Goal: Task Accomplishment & Management: Manage account settings

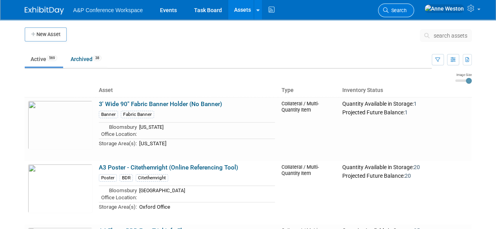
click at [406, 11] on span "Search" at bounding box center [397, 10] width 18 height 6
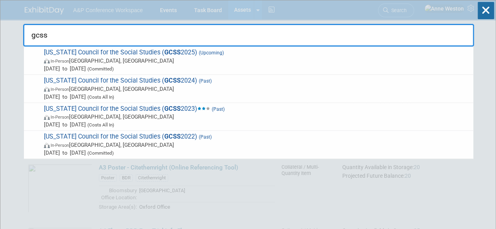
type input "gcss"
click at [39, 34] on input "gcss" at bounding box center [248, 35] width 451 height 23
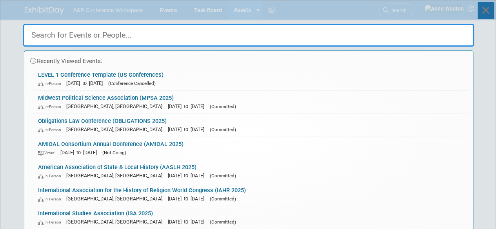
click at [477, 11] on icon at bounding box center [485, 10] width 16 height 17
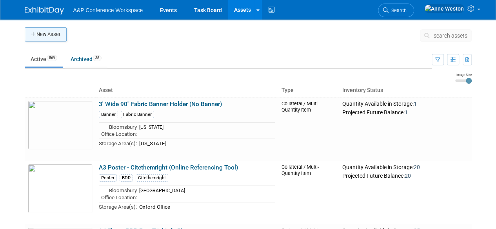
click at [49, 35] on button "New Asset" at bounding box center [46, 34] width 42 height 14
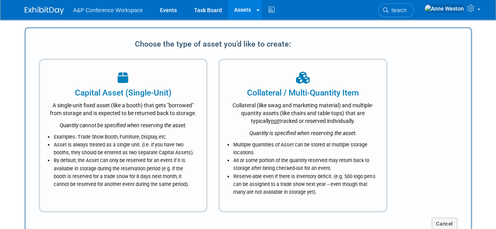
click at [40, 9] on img at bounding box center [44, 11] width 39 height 8
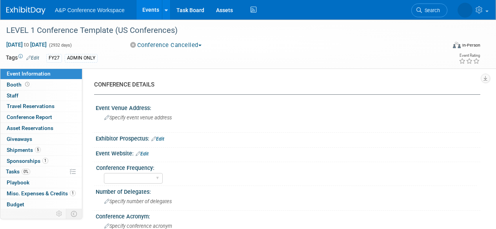
select select "Level 1"
select select "In-Person Booth"
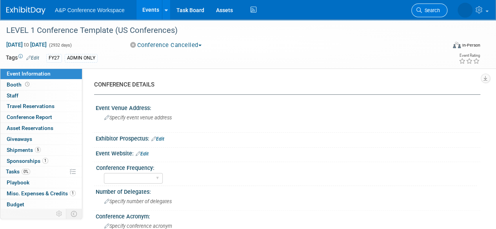
click at [433, 7] on span "Search" at bounding box center [431, 10] width 18 height 6
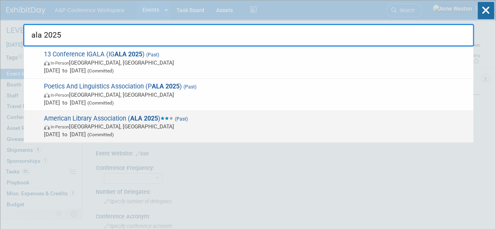
type input "ala 2025"
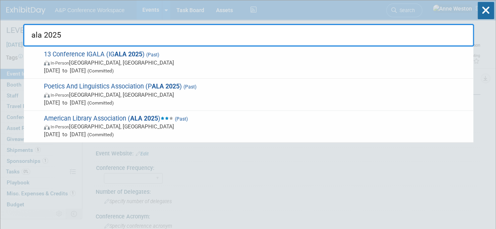
click at [118, 118] on span "American Library Association ( ALA 2025 ) (Past) In-Person Philadelphia, PA Jun…" at bounding box center [256, 127] width 428 height 24
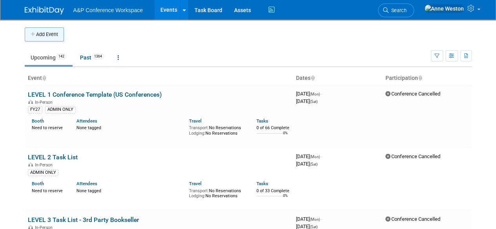
click at [37, 37] on button "Add Event" at bounding box center [44, 34] width 39 height 14
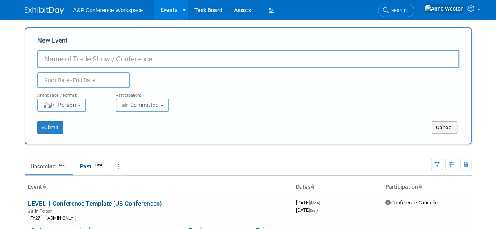
paste input "the 2025 CSDC Conference on October 6-8 at the Palm Springs"
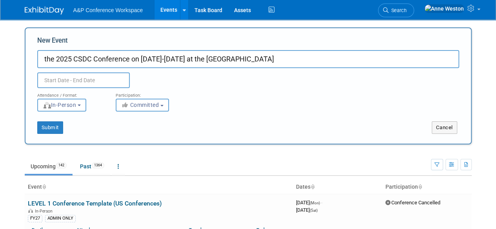
type input "the 2025 CSDC Conference on October 6-8 at the Palm Springs"
click at [59, 78] on input "text" at bounding box center [83, 81] width 92 height 16
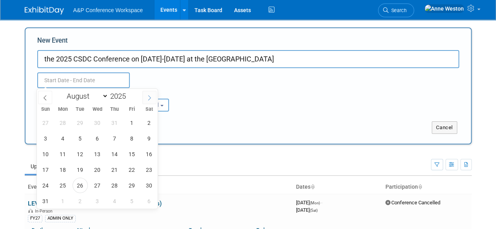
click at [147, 100] on icon at bounding box center [149, 97] width 5 height 5
select select "9"
click at [63, 139] on span "6" at bounding box center [62, 138] width 15 height 15
click at [101, 138] on span "8" at bounding box center [97, 138] width 15 height 15
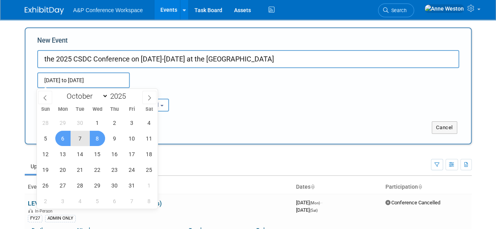
type input "Oct 6, 2025 to Oct 8, 2025"
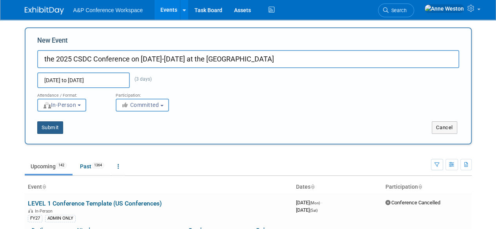
click at [43, 125] on button "Submit" at bounding box center [50, 128] width 26 height 13
type input "the 2025 CSDC Conference on October 6-8 at the Palm Springs"
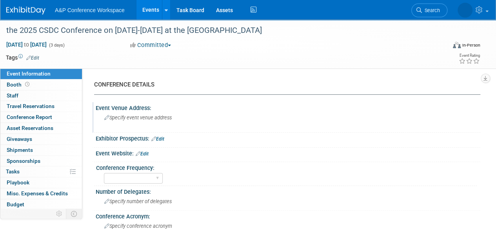
click at [111, 116] on span "Specify event venue address" at bounding box center [137, 118] width 67 height 6
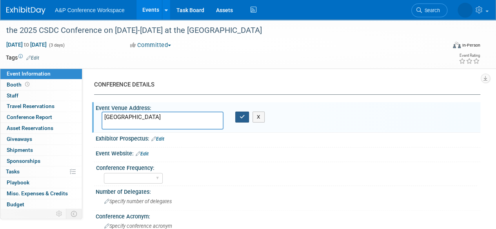
type textarea "Palm Springs"
click at [240, 117] on icon "button" at bounding box center [241, 116] width 5 height 5
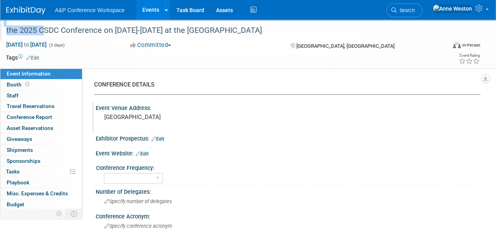
drag, startPoint x: 40, startPoint y: 30, endPoint x: 0, endPoint y: 30, distance: 39.6
click at [0, 30] on div "the 2025 CSDC Conference on October 6-8 at the Palm Springs" at bounding box center [223, 30] width 446 height 21
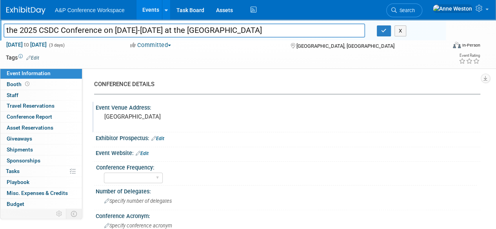
drag, startPoint x: 39, startPoint y: 31, endPoint x: 0, endPoint y: 32, distance: 39.2
click at [0, 32] on div "the 2025 CSDC Conference on October 6-8 at the Palm Springs" at bounding box center [184, 31] width 373 height 12
drag, startPoint x: 200, startPoint y: 32, endPoint x: 72, endPoint y: 30, distance: 128.2
click at [72, 30] on input "CSDC Conference on October 6-8 at the Palm Springs" at bounding box center [184, 31] width 361 height 14
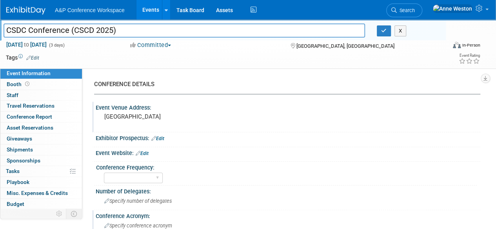
type input "CSDC Conference (CSCD 2025)"
click at [145, 155] on link "Edit" at bounding box center [142, 153] width 13 height 5
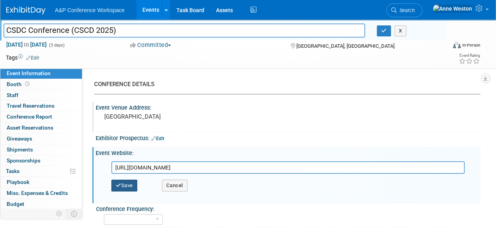
type input "https://www.csdcconference.org/2025/exhibitors/apply/login.php"
click at [128, 186] on button "Save" at bounding box center [124, 186] width 26 height 12
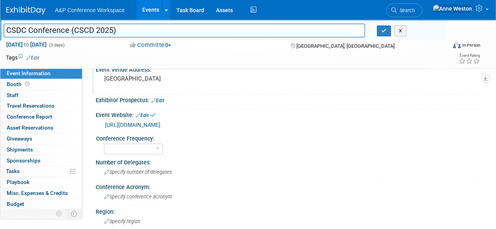
scroll to position [78, 0]
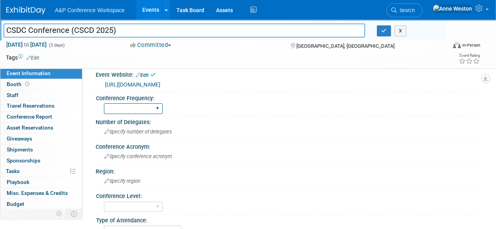
click at [144, 106] on select "Annual Biennial Bi-Annual Triennial Quadrennial" at bounding box center [133, 108] width 59 height 11
select select "Annual"
click at [104, 103] on select "Annual Biennial Bi-Annual Triennial Quadrennial" at bounding box center [133, 108] width 59 height 11
click at [137, 156] on span "Specify conference acronym" at bounding box center [138, 157] width 68 height 6
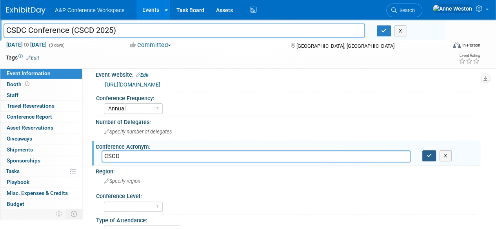
type input "CSCD"
click at [424, 153] on button "button" at bounding box center [429, 156] width 14 height 11
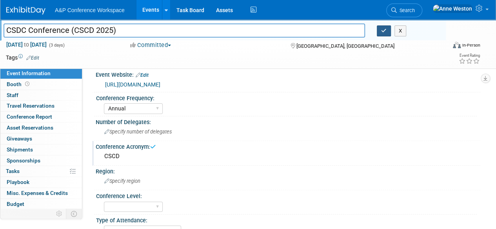
click at [380, 28] on button "button" at bounding box center [384, 30] width 14 height 11
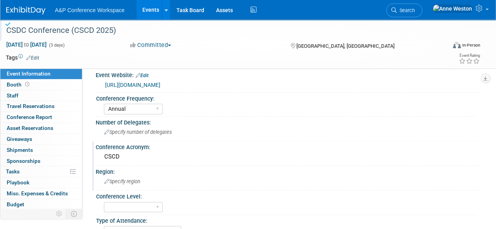
click at [143, 179] on div "Specify region" at bounding box center [288, 182] width 373 height 12
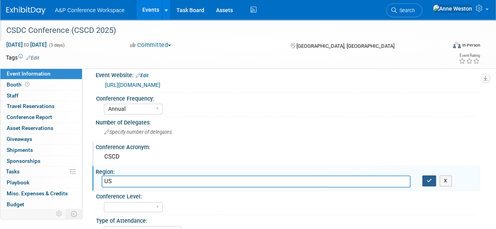
type input "US"
click at [426, 178] on button "button" at bounding box center [429, 181] width 14 height 11
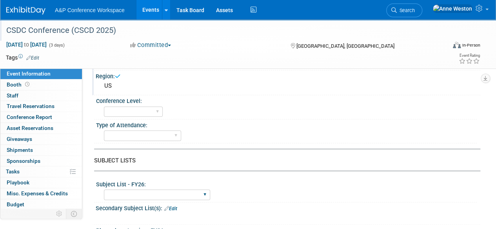
scroll to position [157, 0]
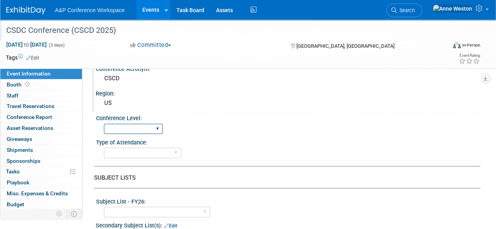
click at [144, 126] on select "Level 1 Level 2 Level 3 Level 4" at bounding box center [133, 129] width 59 height 11
select select "Level 2"
click at [104, 124] on select "Level 1 Level 2 Level 3 Level 4" at bounding box center [133, 129] width 59 height 11
click at [135, 149] on select "In-Person Booth Virtual Booth Sponsorship Insert Only - DO NOT USE Program Adve…" at bounding box center [142, 153] width 77 height 11
select select "In-Person Booth"
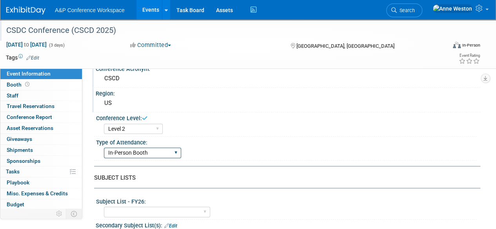
click at [104, 148] on select "In-Person Booth Virtual Booth Sponsorship Insert Only - DO NOT USE Program Adve…" at bounding box center [142, 153] width 77 height 11
click at [226, 131] on div "Level 1 Level 2 Level 3 Level 4" at bounding box center [290, 128] width 373 height 13
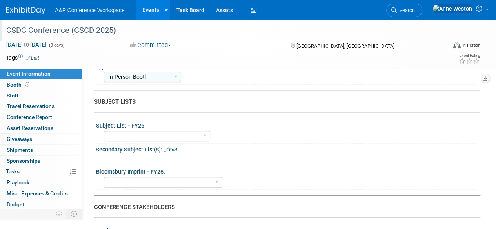
scroll to position [235, 0]
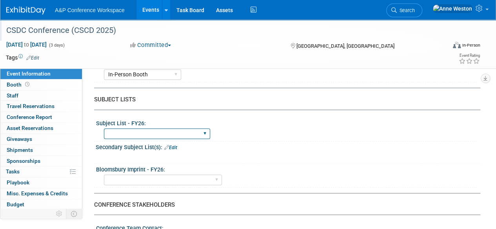
click at [190, 133] on select "ABC-CLIO Reference African Studies Anthropology Archaeology Architecture Archiv…" at bounding box center [157, 134] width 106 height 11
select select "Schools"
click at [104, 129] on select "ABC-CLIO Reference African Studies Anthropology Archaeology Architecture Archiv…" at bounding box center [157, 134] width 106 height 11
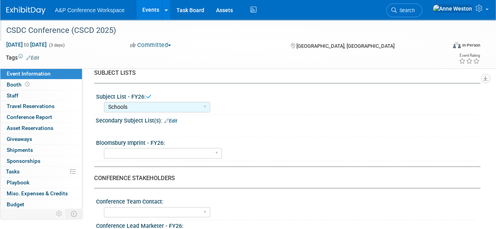
scroll to position [274, 0]
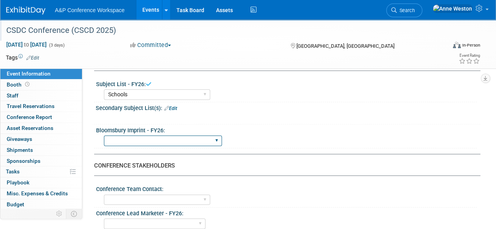
click at [174, 139] on select "Backbeat Bloomsbury Bloomsbury Academic Bloomsbury Digital Resources Bloomsbury…" at bounding box center [163, 141] width 118 height 11
select select "Bloomsbury Digital Resources"
click at [104, 136] on select "Backbeat Bloomsbury Bloomsbury Academic Bloomsbury Digital Resources Bloomsbury…" at bounding box center [163, 141] width 118 height 11
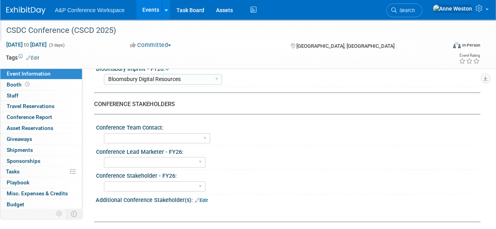
scroll to position [353, 0]
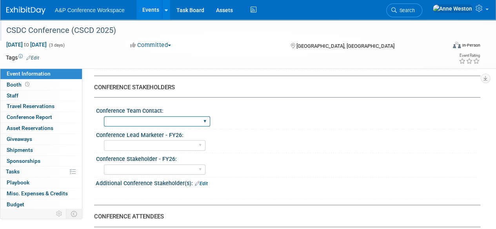
click at [176, 116] on select "Anne Weston Matt Hambridge Amanda Oney Anne Weston & Amanda Oney Anne Weston & …" at bounding box center [157, 121] width 106 height 11
select select "[PERSON_NAME]"
click at [104, 116] on select "Anne Weston Matt Hambridge Amanda Oney Anne Weston & Amanda Oney Anne Weston & …" at bounding box center [157, 121] width 106 height 11
click at [146, 142] on select "Abigail Larkin Alice Billington Ami Reitmeier Amy Suratia Andy Boyd Anna Robert…" at bounding box center [155, 145] width 102 height 11
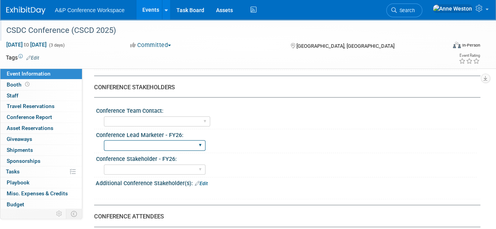
select select "[PERSON_NAME]"
click at [104, 140] on select "Abigail Larkin Alice Billington Ami Reitmeier Amy Suratia Andy Boyd Anna Robert…" at bounding box center [155, 145] width 102 height 11
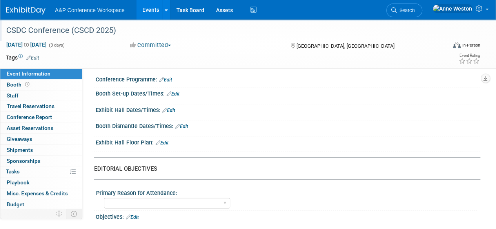
scroll to position [588, 0]
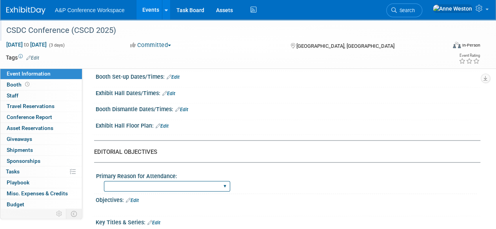
click at [212, 181] on select "BDR Product Awareness and Trial Generation​ Brand/Subject Presence​ Competitor …" at bounding box center [167, 186] width 126 height 11
select select "BDR Product Awareness and Trial Generation​"
click at [104, 181] on select "BDR Product Awareness and Trial Generation​ Brand/Subject Presence​ Competitor …" at bounding box center [167, 186] width 126 height 11
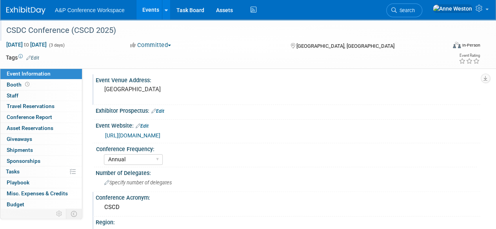
scroll to position [0, 0]
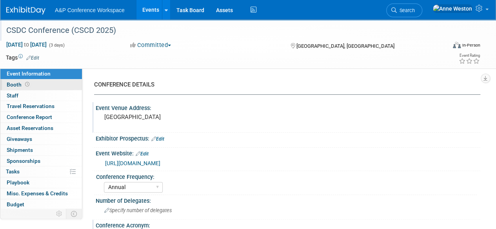
click at [19, 86] on span "Booth" at bounding box center [19, 85] width 24 height 6
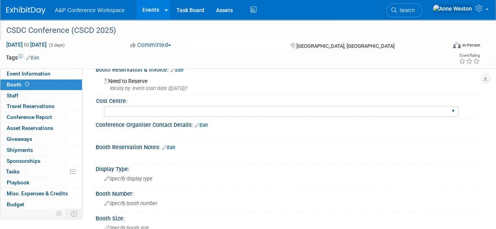
scroll to position [39, 0]
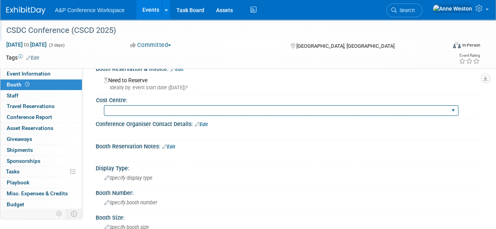
click at [137, 112] on select "BGBG BLRG BPDL BUAV BUIB BUMD COBA COMD CUAP FBAP HART IBIB RGP DIGI BUHA ABC-C…" at bounding box center [281, 110] width 354 height 11
select select "CLDC - Digital/BDR"
click at [104, 105] on select "BGBG BLRG BPDL BUAV BUIB BUMD COBA COMD CUAP FBAP HART IBIB RGP DIGI BUHA ABC-C…" at bounding box center [281, 110] width 354 height 11
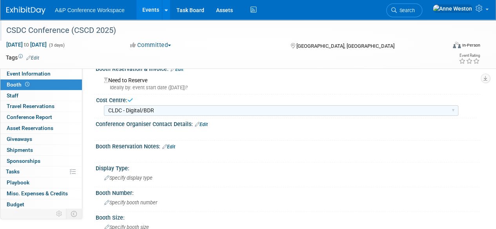
scroll to position [78, 0]
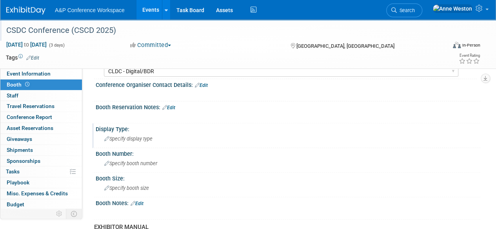
click at [136, 139] on span "Specify display type" at bounding box center [128, 139] width 48 height 6
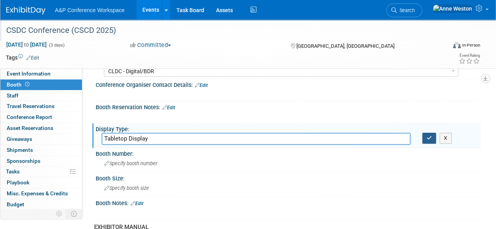
type input "Tabletop Display"
click at [431, 139] on icon "button" at bounding box center [428, 138] width 5 height 5
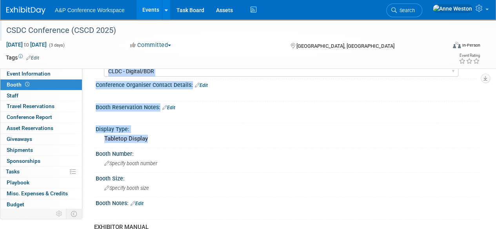
drag, startPoint x: 149, startPoint y: 137, endPoint x: 91, endPoint y: 140, distance: 57.3
click at [91, 140] on div "CONFERENCE DETAILS Event Venue Address: Palm Springs Exhibitor Prospectus: Edit…" at bounding box center [281, 76] width 398 height 172
click at [179, 136] on div "Tabletop Display" at bounding box center [288, 139] width 373 height 12
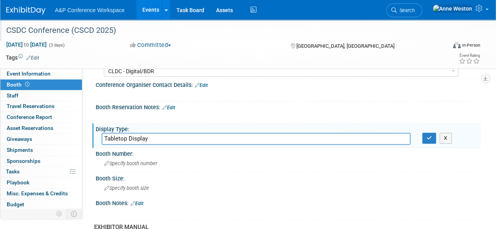
click at [168, 140] on input "Tabletop Display" at bounding box center [256, 139] width 309 height 12
type input "T"
type input "Booth"
click at [118, 165] on div "Specify booth number" at bounding box center [288, 164] width 373 height 12
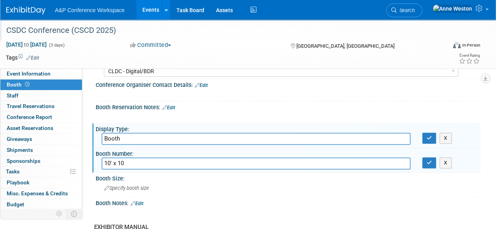
type input "10' x 10'"
drag, startPoint x: 139, startPoint y: 163, endPoint x: 82, endPoint y: 165, distance: 57.2
click at [118, 191] on div "Specify booth size" at bounding box center [288, 188] width 373 height 12
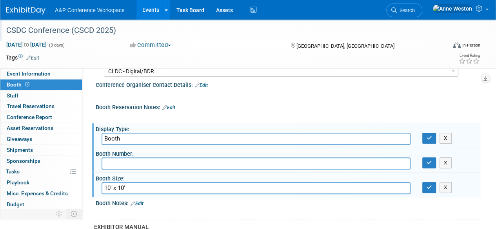
type input "10' x 10'"
click at [129, 163] on input "text" at bounding box center [256, 164] width 309 height 12
type input "605, 611 or 613 requested"
click at [426, 136] on icon "button" at bounding box center [428, 138] width 5 height 5
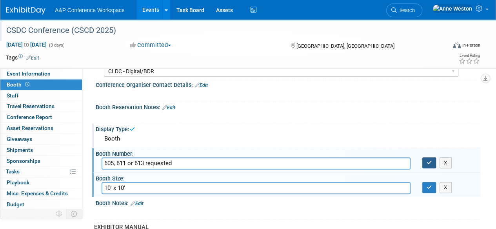
click at [427, 160] on icon "button" at bounding box center [428, 162] width 5 height 5
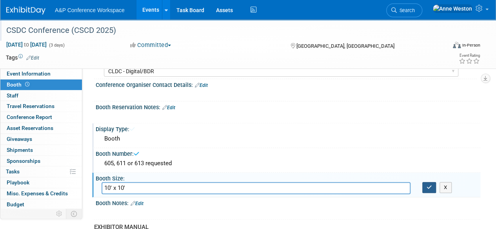
click at [427, 186] on icon "button" at bounding box center [428, 187] width 5 height 5
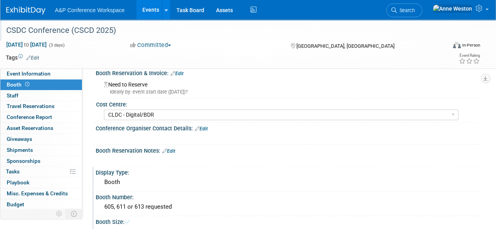
scroll to position [0, 0]
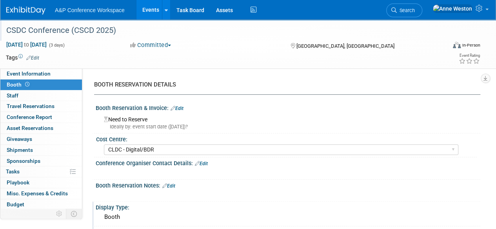
click at [180, 107] on link "Edit" at bounding box center [176, 108] width 13 height 5
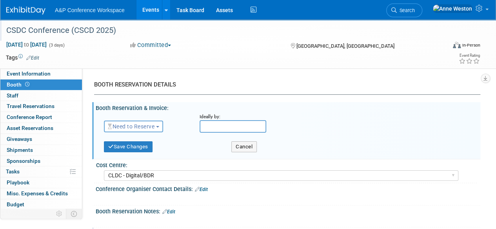
click at [144, 127] on span "Need to Reserve" at bounding box center [131, 126] width 47 height 6
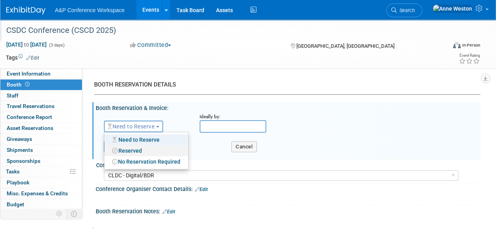
click at [136, 151] on link "Reserved" at bounding box center [146, 150] width 84 height 11
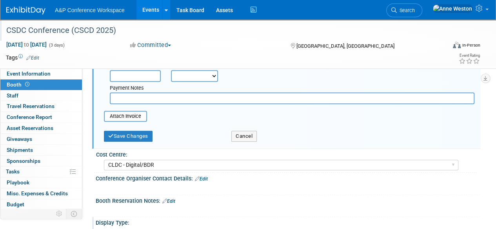
scroll to position [157, 0]
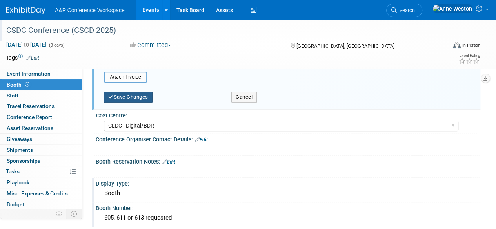
click at [139, 96] on button "Save Changes" at bounding box center [128, 97] width 49 height 11
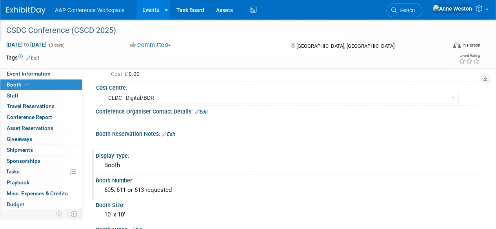
scroll to position [0, 0]
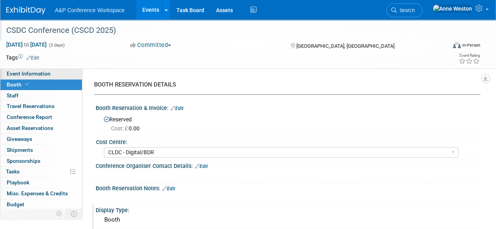
click at [35, 75] on span "Event Information" at bounding box center [29, 74] width 44 height 6
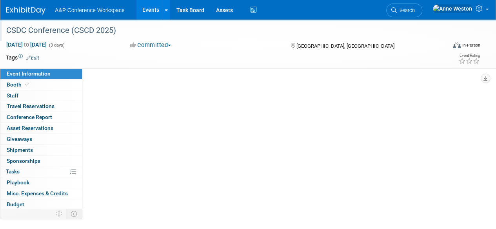
select select "Annual"
select select "Level 2"
select select "In-Person Booth"
select select "Schools"
select select "Bloomsbury Digital Resources"
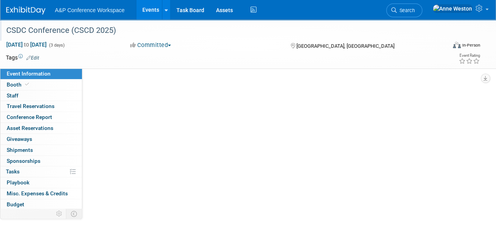
select select "[PERSON_NAME]"
select select "BDR Product Awareness and Trial Generation​"
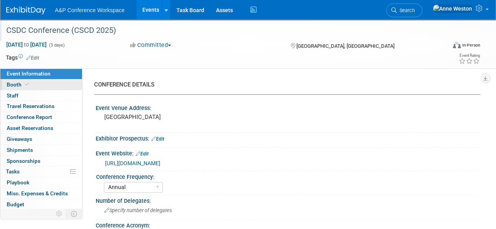
click at [28, 88] on link "Booth" at bounding box center [41, 85] width 82 height 11
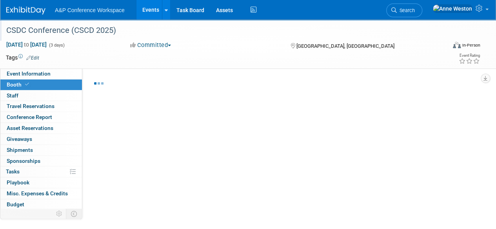
select select "CLDC - Digital/BDR"
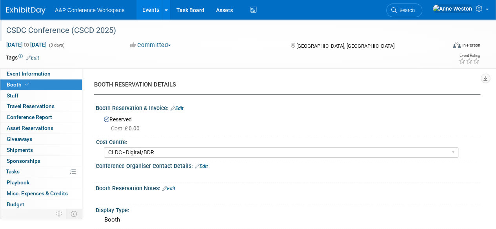
click at [183, 107] on link "Edit" at bounding box center [176, 108] width 13 height 5
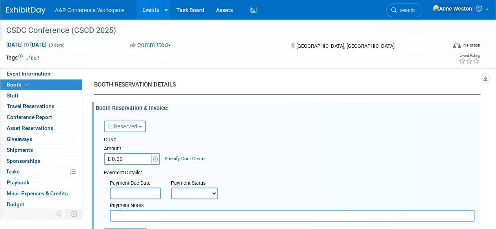
click at [129, 160] on input "£ 0.00" at bounding box center [128, 159] width 49 height 12
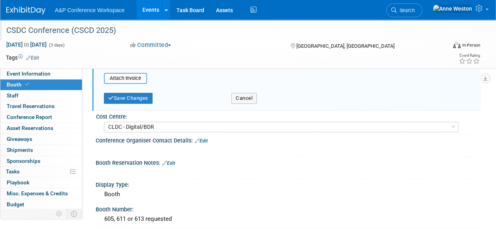
scroll to position [157, 0]
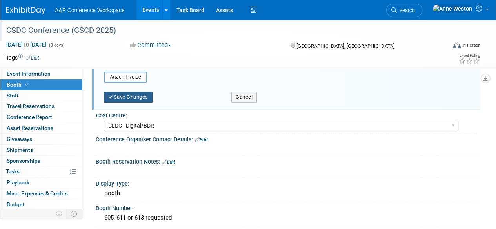
type input "£ 4,350.00"
click at [122, 97] on button "Save Changes" at bounding box center [128, 97] width 49 height 11
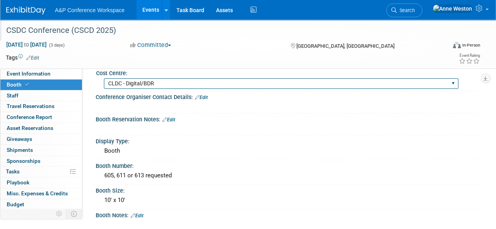
scroll to position [0, 0]
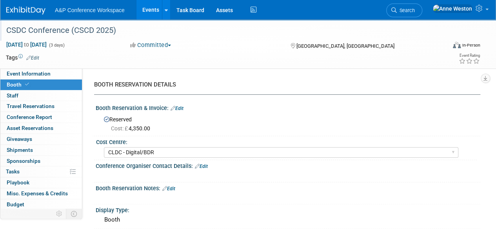
click at [20, 65] on div "CSDC Conference (CSCD 2025) Oct 6, 2025 to Oct 8, 2025 (3 days) Oct 6, 2025 to …" at bounding box center [248, 44] width 496 height 49
click at [25, 73] on span "Event Information" at bounding box center [29, 74] width 44 height 6
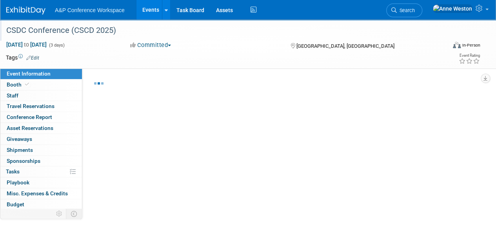
select select "Annual"
select select "Level 2"
select select "In-Person Booth"
select select "Schools"
select select "Bloomsbury Digital Resources"
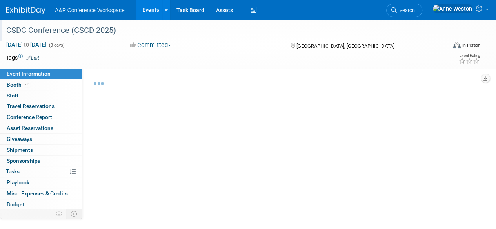
select select "[PERSON_NAME]"
select select "BDR Product Awareness and Trial Generation​"
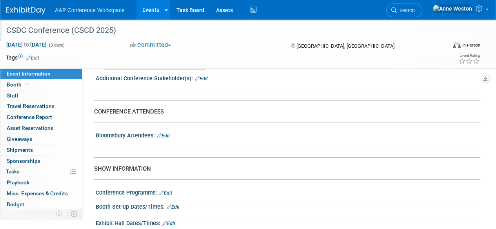
scroll to position [470, 0]
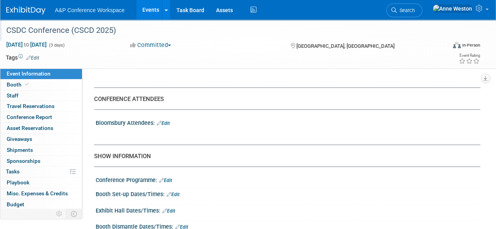
click at [161, 122] on icon at bounding box center [159, 123] width 5 height 5
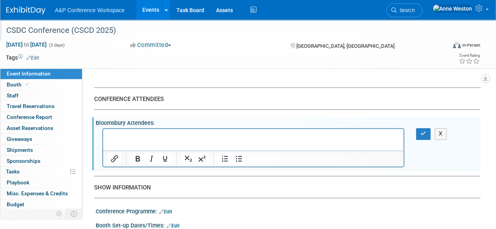
scroll to position [0, 0]
click at [424, 134] on icon "button" at bounding box center [423, 133] width 6 height 5
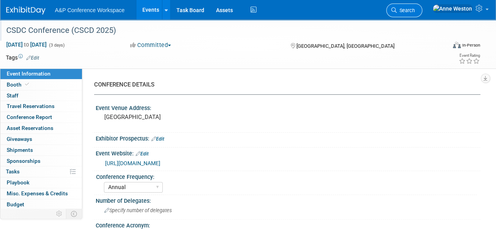
click at [415, 9] on span "Search" at bounding box center [406, 10] width 18 height 6
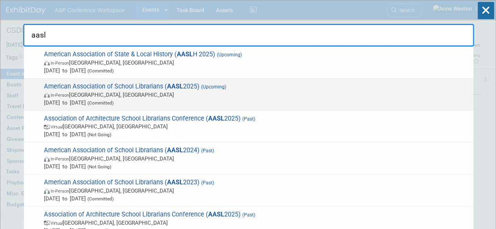
type input "aasl"
click at [158, 87] on span "American Association of School Librarians ( AASL 2025) (Upcoming) In-Person St.…" at bounding box center [256, 95] width 428 height 24
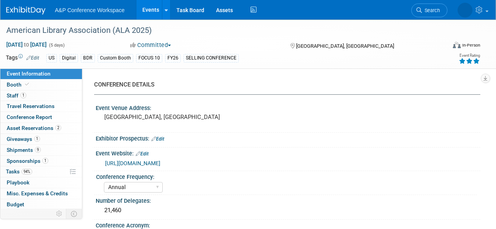
select select "Annual"
select select "Level 1"
select select "In-Person Booth"
select select "Libraries"
select select "Bloomsbury Digital Resources"
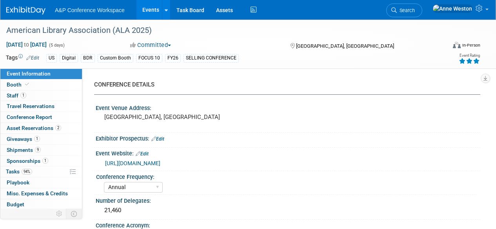
select select "[PERSON_NAME]"
select select "BDR Product Awareness and Trial Generation​"
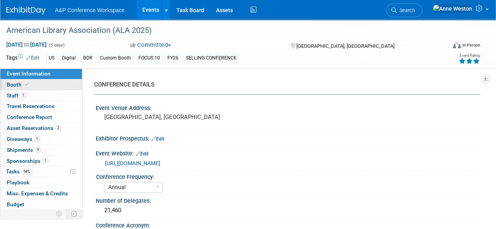
click at [35, 84] on link "Booth" at bounding box center [41, 85] width 82 height 11
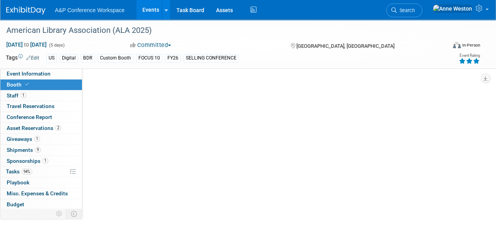
select select "DIGI"
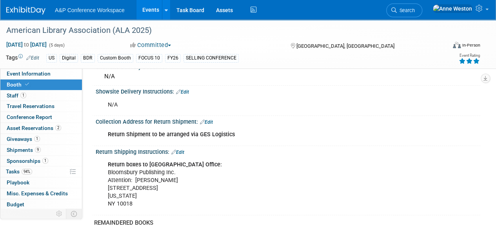
scroll to position [1254, 0]
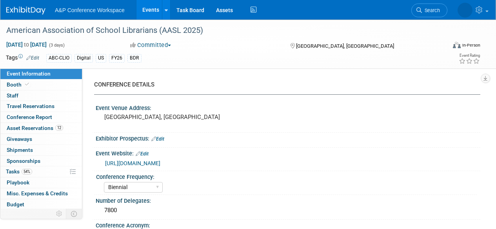
select select "Biennial"
select select "Level 1"
select select "In-Person Booth"
select select "Schools"
select select "Bloomsbury Digital Resources"
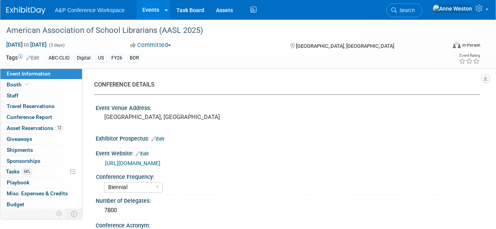
select select "[PERSON_NAME]"
select select "BDR Product Awareness and Trial Generation​"
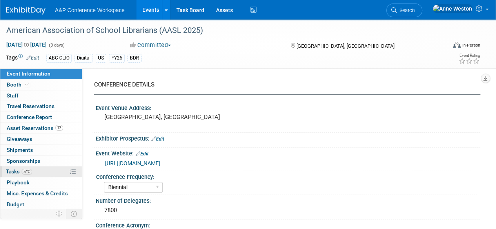
click at [35, 171] on link "54% Tasks 54%" at bounding box center [41, 172] width 82 height 11
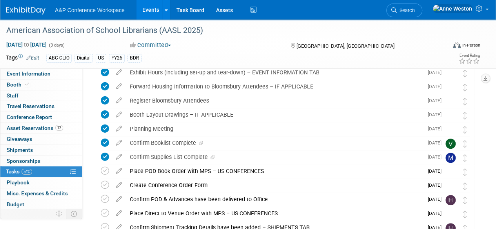
scroll to position [157, 0]
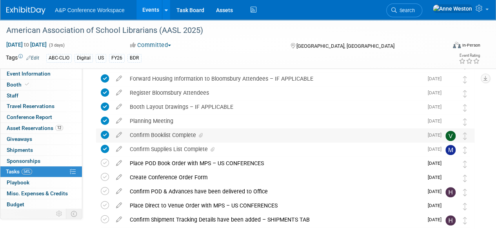
click at [187, 136] on div "Confirm Booklist Complete" at bounding box center [274, 135] width 297 height 13
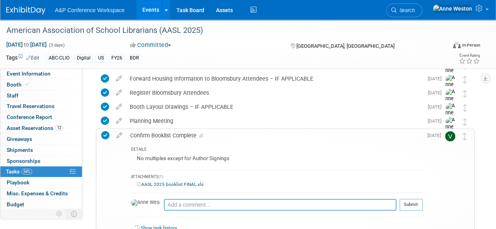
click at [187, 136] on div "Confirm Booklist Complete" at bounding box center [274, 135] width 296 height 13
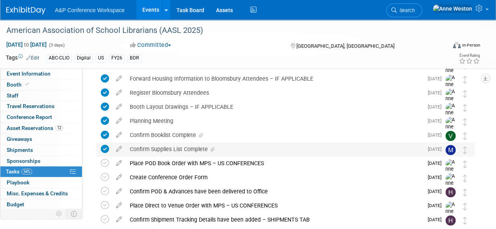
click at [183, 146] on div "Confirm Supplies List Complete" at bounding box center [274, 149] width 297 height 13
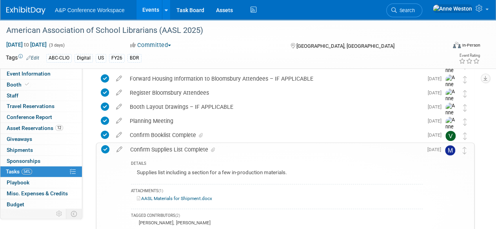
click at [183, 146] on div "Confirm Supplies List Complete" at bounding box center [274, 149] width 296 height 13
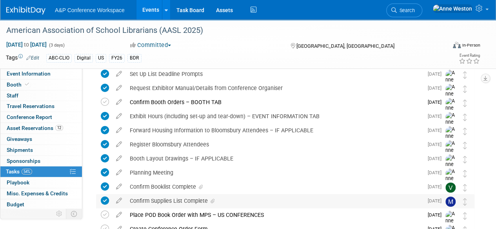
scroll to position [118, 0]
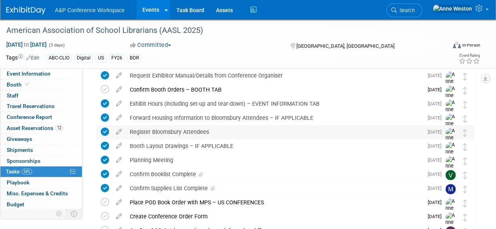
click at [186, 127] on div "Register Bloomsbury Attendees" at bounding box center [274, 131] width 297 height 13
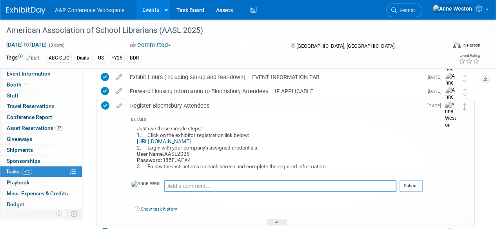
scroll to position [157, 0]
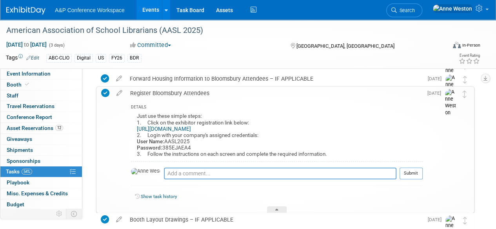
click at [191, 129] on link "https://www.compusystems.com/servlet/ar?evt_uid=394&site=EXH" at bounding box center [164, 129] width 54 height 6
click at [179, 147] on div "Just use these simple steps: 1. Click on the exhibitor registration link below:…" at bounding box center [277, 136] width 292 height 50
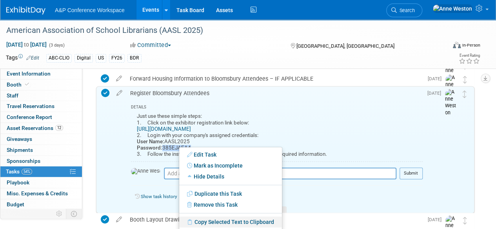
click at [199, 219] on link "Copy Selected Text to Clipboard" at bounding box center [230, 222] width 103 height 11
copy div "385EJAEA4"
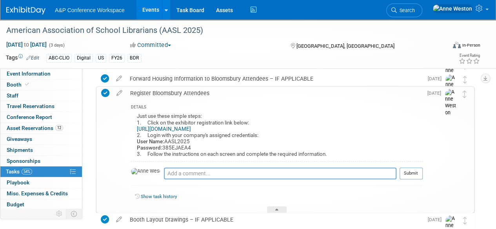
click at [184, 92] on div "Register Bloomsbury Attendees" at bounding box center [274, 93] width 296 height 13
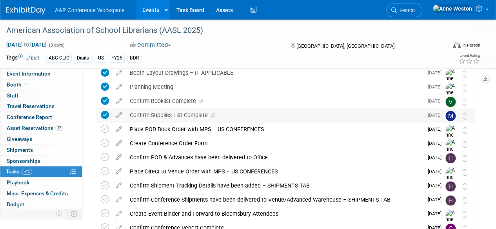
scroll to position [180, 0]
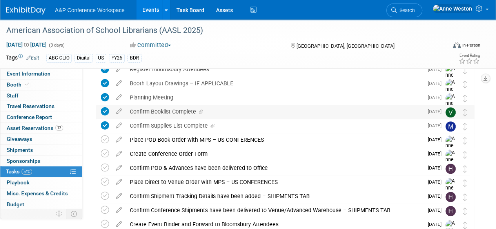
click at [163, 112] on div "Confirm Booklist Complete" at bounding box center [274, 111] width 297 height 13
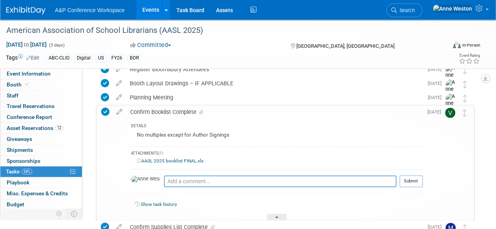
click at [167, 159] on link "AASL 2025 booklist FINAL.xls" at bounding box center [170, 160] width 67 height 5
click at [179, 106] on div "Confirm Booklist Complete" at bounding box center [274, 111] width 296 height 13
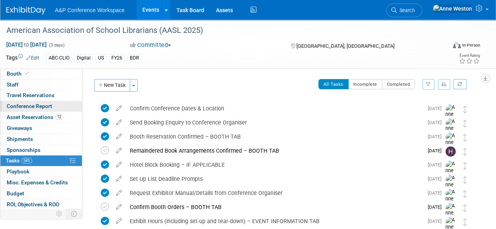
scroll to position [0, 0]
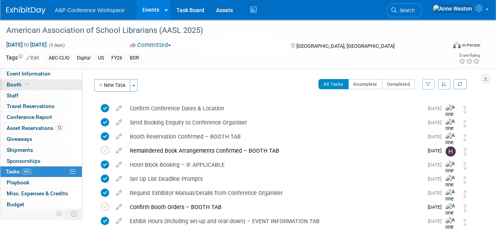
click at [36, 83] on link "Booth" at bounding box center [41, 85] width 82 height 11
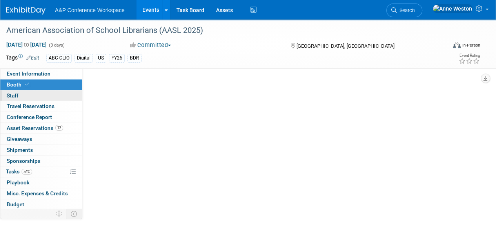
select select "CLDC - Digital/BDR"
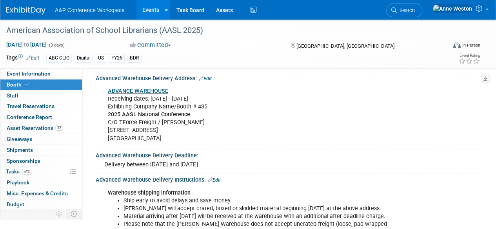
scroll to position [980, 0]
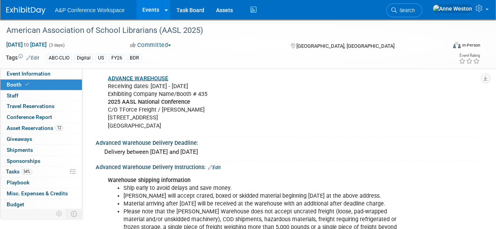
click at [263, 112] on div "ADVANCE WAREHOUSE Receiving dates: Sep 15 - Oct 8 Exhibiting Company Name/Booth…" at bounding box center [253, 102] width 302 height 63
click at [296, 173] on div "Warehouse shipping information Ship early to avoid delays and save money. Freem…" at bounding box center [253, 224] width 302 height 102
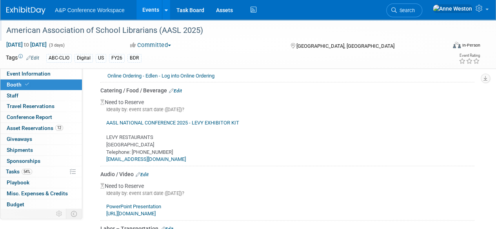
scroll to position [627, 0]
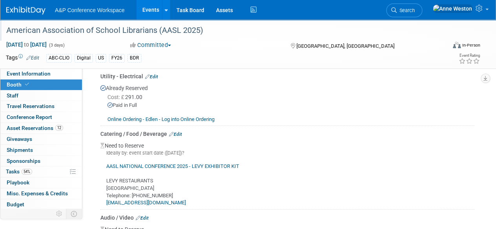
click at [233, 30] on div "American Association of School Librarians (AASL 2025)" at bounding box center [222, 31] width 436 height 14
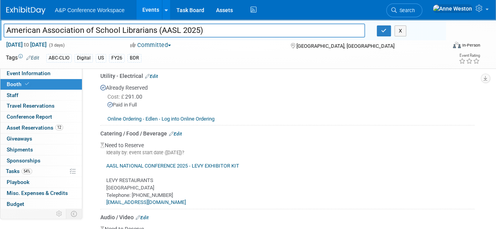
drag, startPoint x: 233, startPoint y: 30, endPoint x: 0, endPoint y: 21, distance: 233.0
click at [0, 21] on div "American Association of School Librarians (AASL 2025) American Association of S…" at bounding box center [223, 30] width 446 height 21
click at [385, 31] on icon "button" at bounding box center [383, 30] width 5 height 5
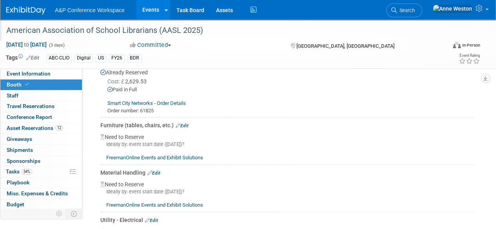
scroll to position [549, 0]
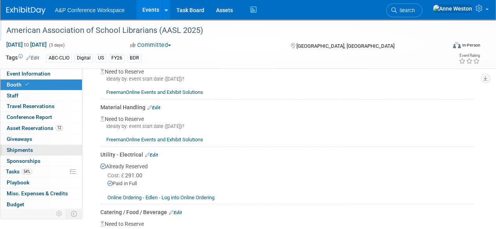
click at [31, 149] on span "Shipments 0" at bounding box center [20, 150] width 26 height 6
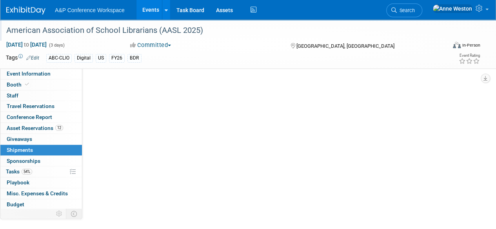
scroll to position [0, 0]
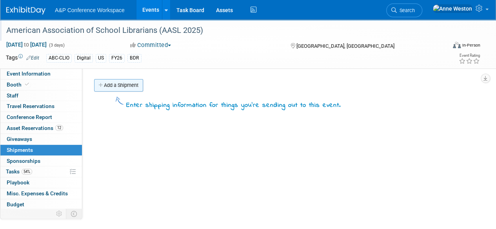
click at [114, 86] on link "Add a Shipment" at bounding box center [118, 85] width 49 height 13
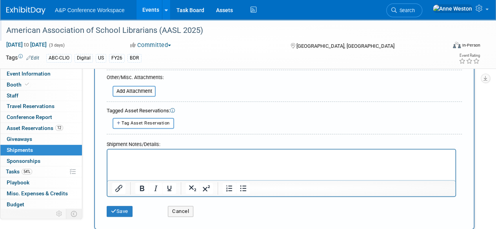
scroll to position [235, 0]
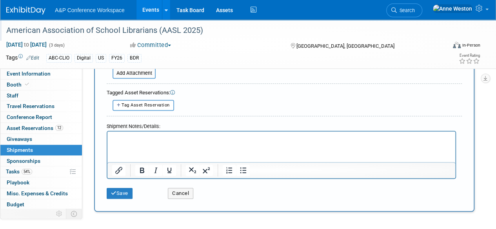
paste body "Rich Text Area. Press ALT-0 for help."
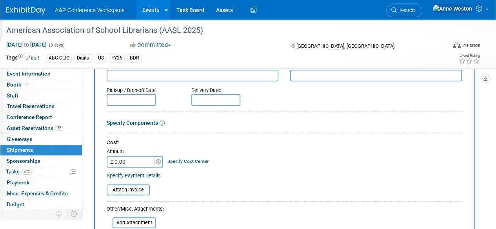
scroll to position [0, 0]
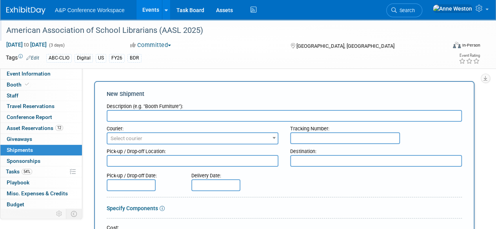
click at [143, 141] on span "Select courier" at bounding box center [192, 138] width 170 height 11
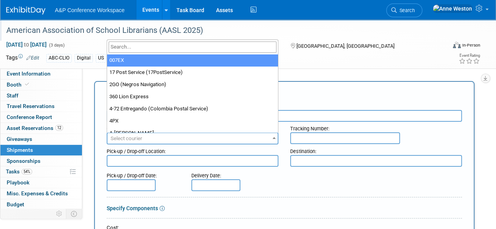
click at [141, 40] on span at bounding box center [192, 47] width 171 height 15
click at [143, 42] on input "search" at bounding box center [193, 47] width 168 height 11
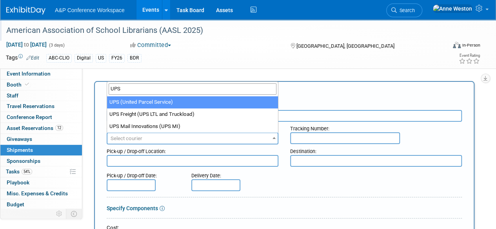
type input "UPS"
select select "508"
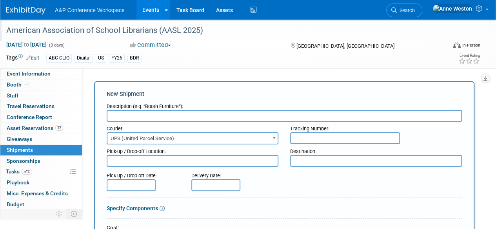
click at [161, 114] on input "text" at bounding box center [284, 116] width 355 height 12
type input "MPS POD Order - Invoice #AASL2025"
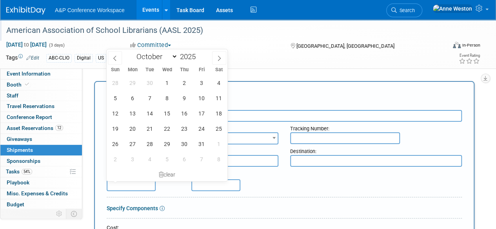
click at [118, 185] on input "text" at bounding box center [131, 186] width 49 height 12
click at [116, 55] on span at bounding box center [115, 57] width 14 height 13
click at [114, 59] on icon at bounding box center [114, 58] width 5 height 5
select select "7"
click at [148, 143] on span "26" at bounding box center [149, 143] width 15 height 15
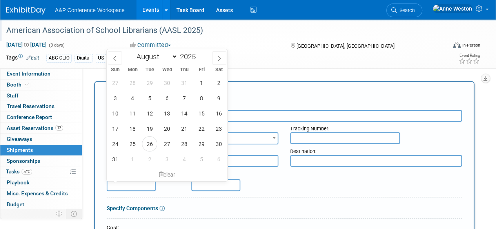
type input "Aug 26, 2025"
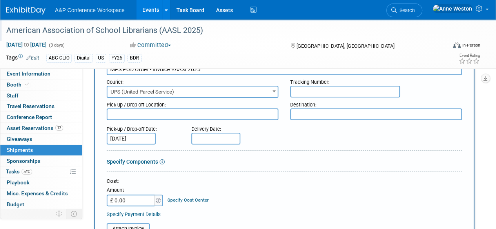
scroll to position [39, 0]
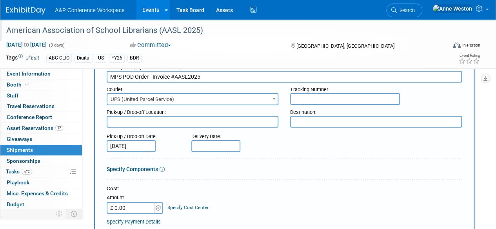
click at [152, 122] on textarea at bounding box center [193, 122] width 172 height 12
type textarea "MPS"
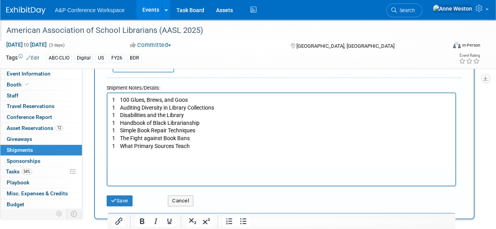
scroll to position [274, 0]
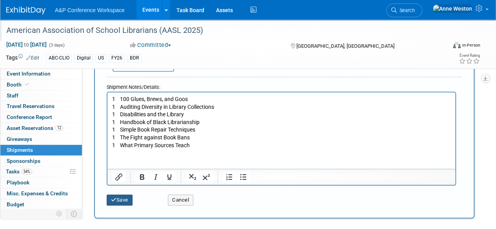
type textarea "NY Office by 15th September LATEST"
click at [117, 196] on button "Save" at bounding box center [120, 200] width 26 height 11
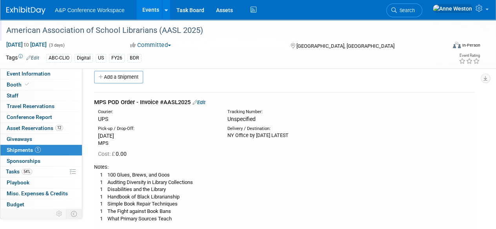
scroll to position [0, 0]
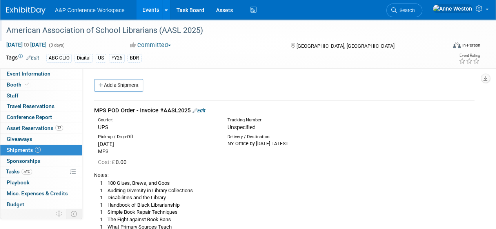
click at [117, 85] on link "Add a Shipment" at bounding box center [118, 85] width 49 height 13
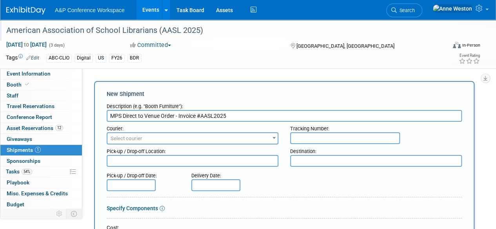
type input "MPS Direct to Venue Order - Invoice #AASL2025"
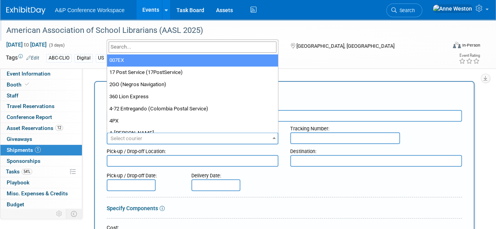
click at [151, 139] on span "Select courier" at bounding box center [192, 138] width 170 height 11
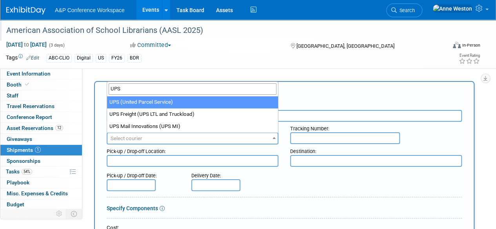
type input "UPS"
select select "508"
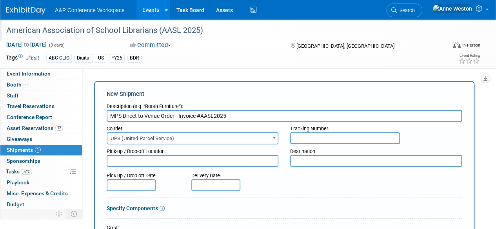
click at [309, 163] on textarea at bounding box center [376, 161] width 172 height 12
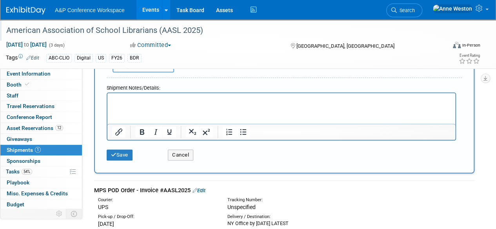
scroll to position [274, 0]
type textarea "Advanced Warehouse"
click at [117, 150] on button "Save" at bounding box center [120, 154] width 26 height 11
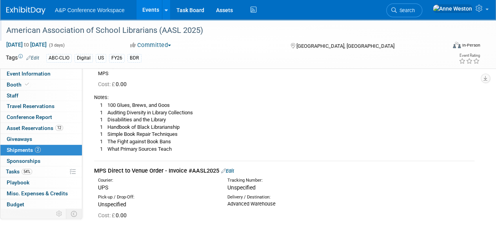
scroll to position [78, 0]
click at [24, 174] on span "54%" at bounding box center [27, 172] width 11 height 6
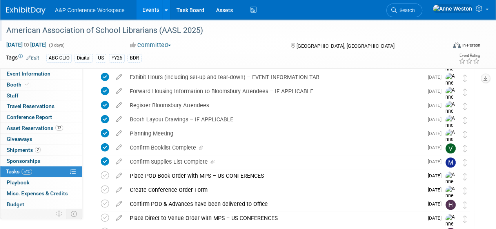
scroll to position [157, 0]
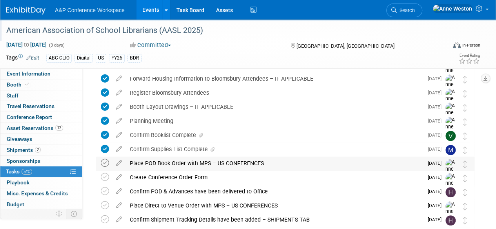
click at [105, 164] on icon at bounding box center [105, 163] width 8 height 8
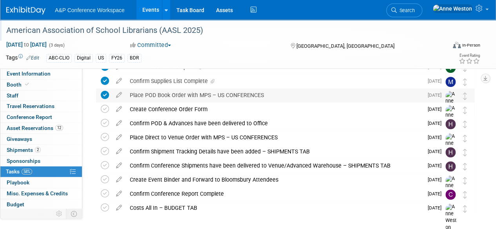
scroll to position [235, 0]
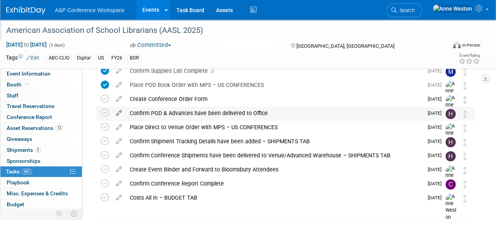
click at [117, 112] on icon at bounding box center [119, 112] width 14 height 10
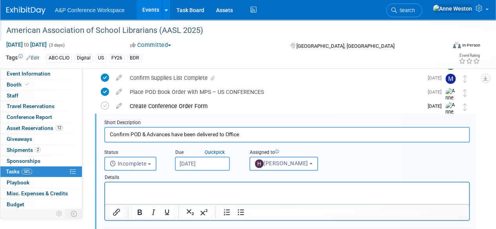
scroll to position [0, 0]
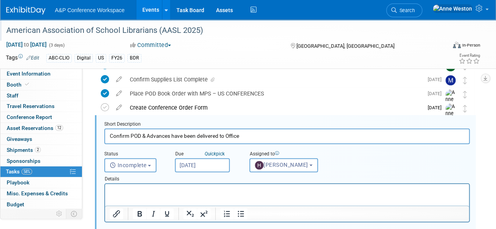
click at [198, 164] on input "Sep 5, 2025" at bounding box center [202, 165] width 55 height 14
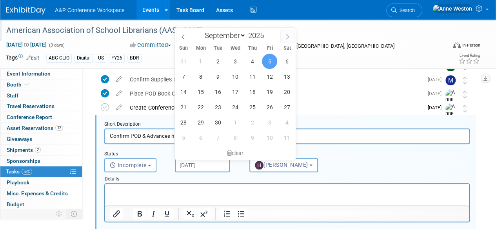
click at [291, 35] on span at bounding box center [287, 36] width 14 height 13
click at [183, 34] on icon at bounding box center [182, 36] width 5 height 5
select select "8"
click at [198, 92] on span "15" at bounding box center [200, 91] width 15 height 15
type input "Sep 15, 2025"
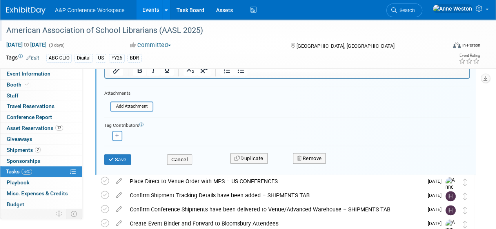
scroll to position [383, 0]
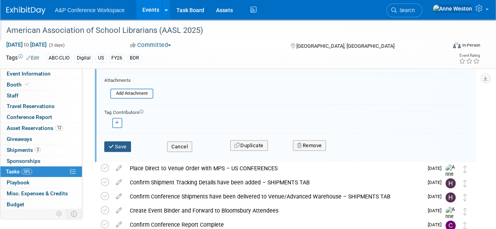
click at [120, 145] on button "Save" at bounding box center [117, 146] width 27 height 11
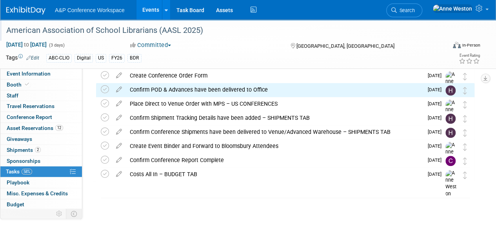
scroll to position [219, 0]
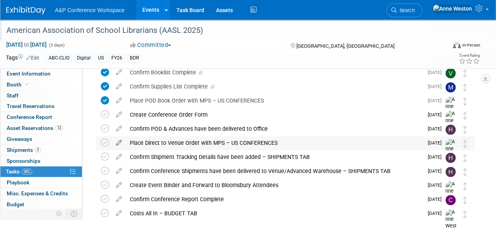
click at [116, 143] on icon at bounding box center [119, 141] width 14 height 10
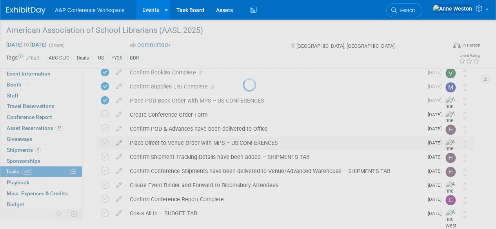
select select "8"
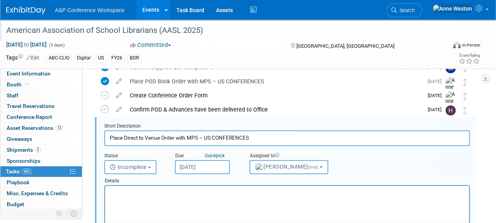
scroll to position [241, 0]
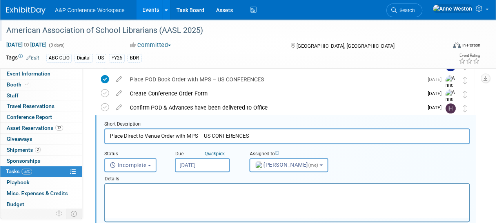
click at [200, 164] on input "Sep 12, 2025" at bounding box center [202, 165] width 55 height 14
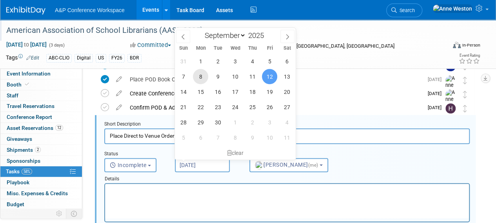
click at [199, 74] on span "8" at bounding box center [200, 76] width 15 height 15
type input "Sep 8, 2025"
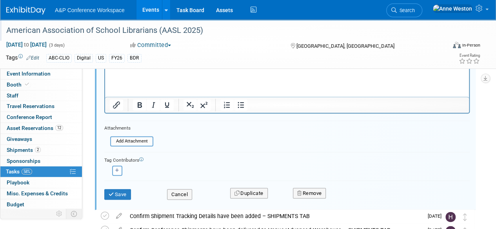
scroll to position [397, 0]
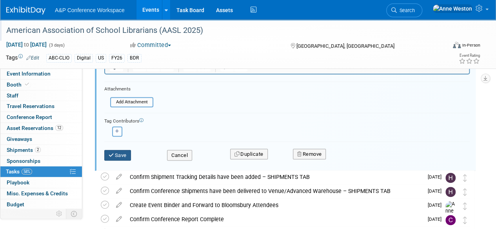
click at [117, 154] on button "Save" at bounding box center [117, 155] width 27 height 11
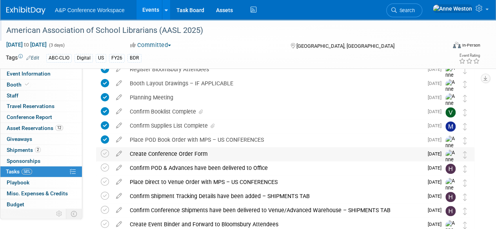
scroll to position [219, 0]
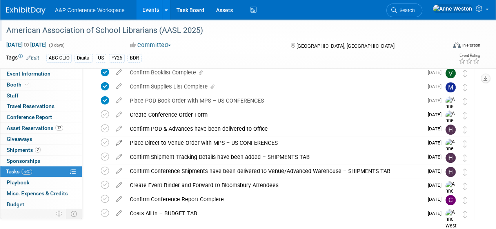
click at [121, 143] on icon at bounding box center [119, 141] width 14 height 10
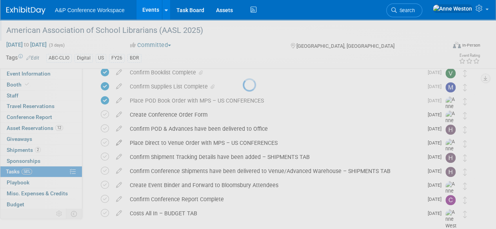
select select "8"
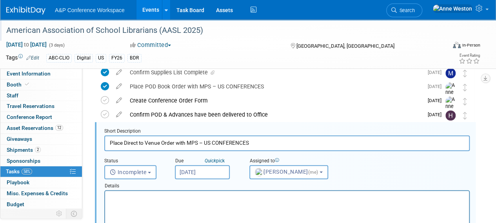
scroll to position [241, 0]
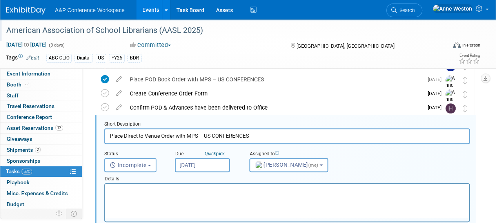
click at [195, 168] on input "Sep 8, 2025" at bounding box center [202, 165] width 55 height 14
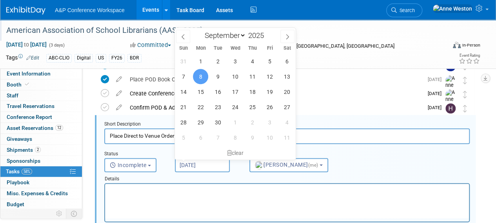
click at [169, 187] on html at bounding box center [287, 189] width 364 height 11
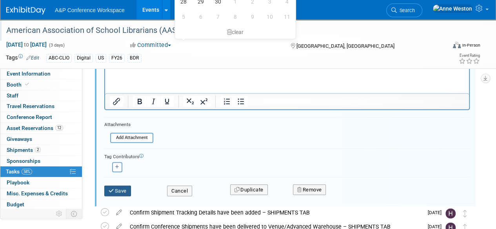
scroll to position [397, 0]
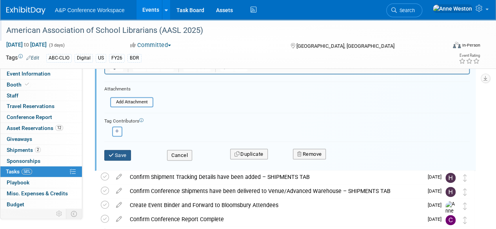
click at [120, 152] on button "Save" at bounding box center [117, 155] width 27 height 11
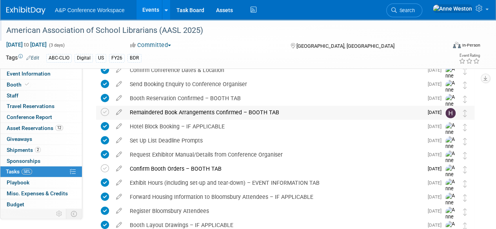
scroll to position [0, 0]
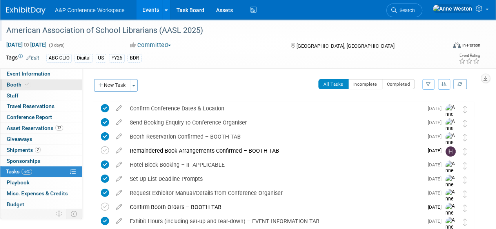
click at [31, 81] on link "Booth" at bounding box center [41, 85] width 82 height 11
select select "CLDC - Digital/BDR"
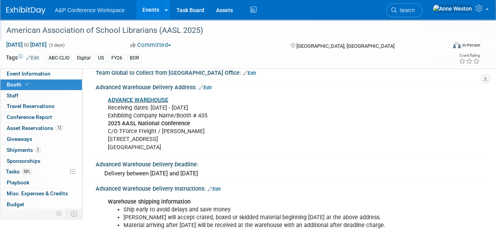
scroll to position [941, 0]
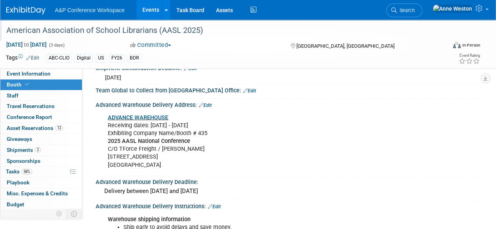
click at [174, 130] on div "ADVANCE WAREHOUSE Receiving dates: Sep 15 - Oct 8 Exhibiting Company Name/Booth…" at bounding box center [253, 141] width 302 height 63
click at [173, 130] on div "ADVANCE WAREHOUSE Receiving dates: Sep 15 - Oct 8 Exhibiting Company Name/Booth…" at bounding box center [253, 141] width 302 height 63
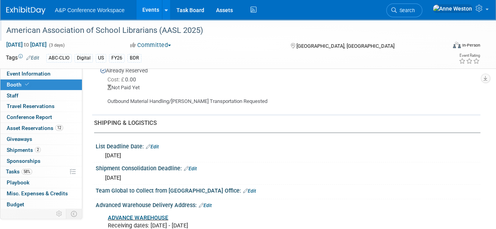
scroll to position [823, 0]
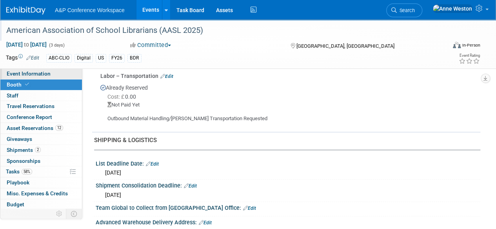
click at [44, 72] on span "Event Information" at bounding box center [29, 74] width 44 height 6
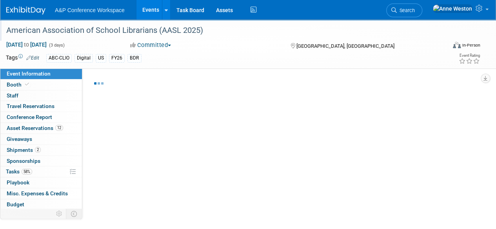
select select "Biennial"
select select "Level 1"
select select "In-Person Booth"
select select "Schools"
select select "Bloomsbury Digital Resources"
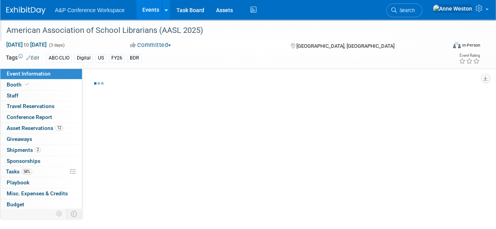
select select "[PERSON_NAME]"
select select "BDR Product Awareness and Trial Generation​"
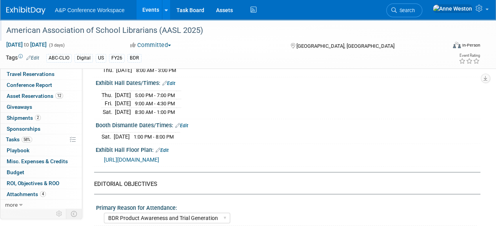
scroll to position [666, 0]
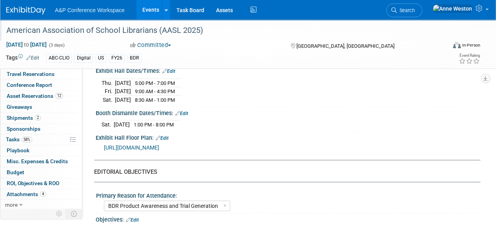
click at [151, 144] on span "https://s23.a2zinc.net/clients/corcexpo/AASL2025/Public/EventMap.aspx?shMode=E&…" at bounding box center [131, 147] width 55 height 6
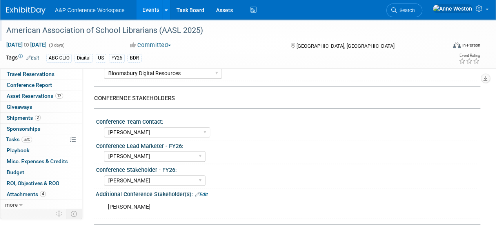
scroll to position [0, 0]
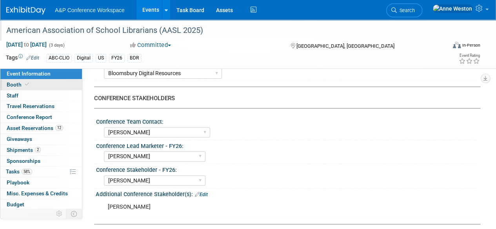
click at [44, 83] on link "Booth" at bounding box center [41, 85] width 82 height 11
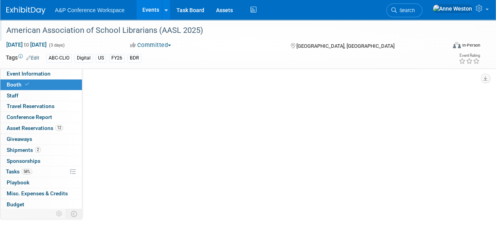
select select "CLDC - Digital/BDR"
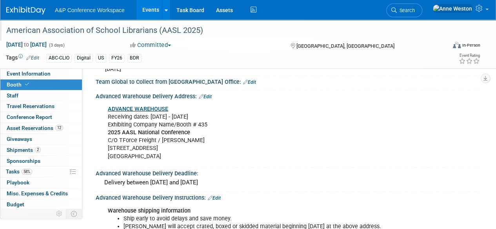
scroll to position [980, 0]
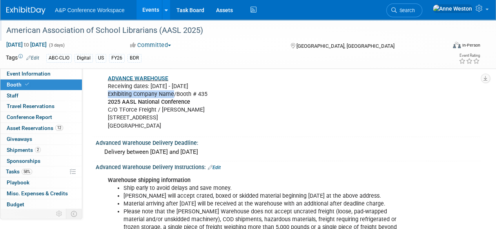
drag, startPoint x: 172, startPoint y: 90, endPoint x: 107, endPoint y: 92, distance: 65.9
click at [107, 92] on div "ADVANCE WAREHOUSE Receiving dates: Sep 15 - Oct 8 Exhibiting Company Name/Booth…" at bounding box center [253, 102] width 302 height 63
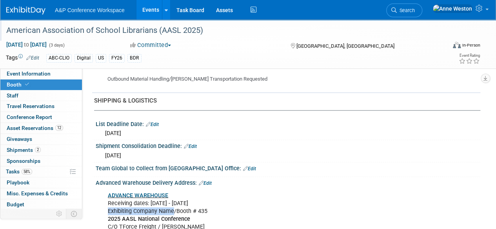
scroll to position [862, 0]
click at [209, 181] on link "Edit" at bounding box center [205, 183] width 13 height 5
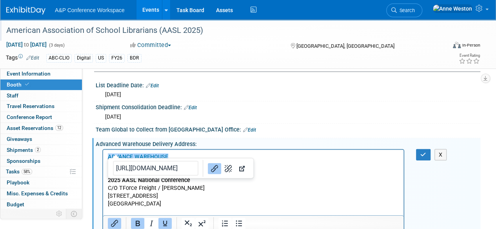
scroll to position [941, 0]
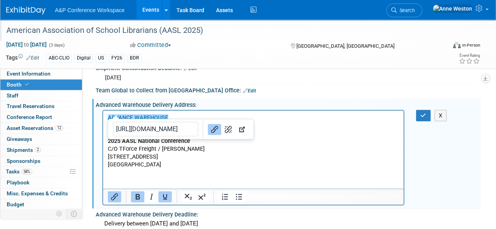
click at [192, 169] on html "﻿ADVANCE WAREHOUSE Receiving dates: Sep 15 - Oct 8 Exhibiting Company Name/Boot…" at bounding box center [253, 140] width 300 height 58
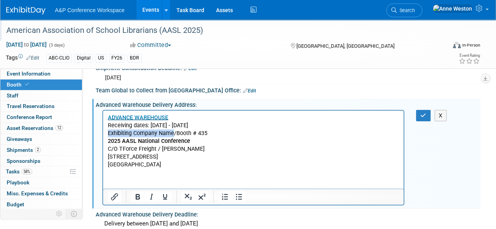
drag, startPoint x: 174, startPoint y: 132, endPoint x: 107, endPoint y: 133, distance: 66.6
click at [108, 133] on p "ADVANCE WAREHOUSE Receiving dates: Sep 15 - Oct 8 Exhibiting Company Name/Booth…" at bounding box center [253, 141] width 291 height 55
drag, startPoint x: 223, startPoint y: 134, endPoint x: 103, endPoint y: 132, distance: 119.2
click at [103, 132] on html "ADVANCE WAREHOUSE Receiving dates: Sep 15 - Oct 8 Bloomsbury Digital Resources/…" at bounding box center [253, 140] width 300 height 58
copy p "Bloomsbury Digital Resources/Booth # 435"
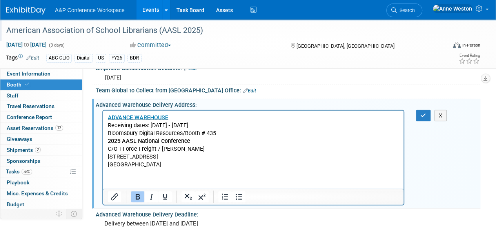
click at [204, 142] on p "ADVANCE WAREHOUSE Receiving dates: Sep 15 - Oct 8 Bloomsbury Digital Resources/…" at bounding box center [253, 141] width 291 height 55
drag, startPoint x: 192, startPoint y: 138, endPoint x: 107, endPoint y: 142, distance: 85.5
click at [107, 142] on html "ADVANCE WAREHOUSE Receiving dates: Sep 15 - Oct 8 Bloomsbury Digital Resources/…" at bounding box center [253, 140] width 300 height 58
copy b "2025 AASL National Conference"
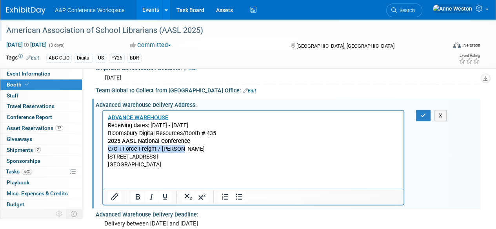
drag, startPoint x: 192, startPoint y: 151, endPoint x: 204, endPoint y: 258, distance: 108.5
click at [103, 150] on html "ADVANCE WAREHOUSE Receiving dates: Sep 15 - Oct 8 Bloomsbury Digital Resources/…" at bounding box center [253, 140] width 300 height 58
copy p "C/O TForce Freight / Freeman"
click at [174, 157] on p "ADVANCE WAREHOUSE Receiving dates: Sep 15 - Oct 8 Bloomsbury Digital Resources/…" at bounding box center [253, 141] width 291 height 55
drag, startPoint x: 174, startPoint y: 158, endPoint x: 107, endPoint y: 154, distance: 67.1
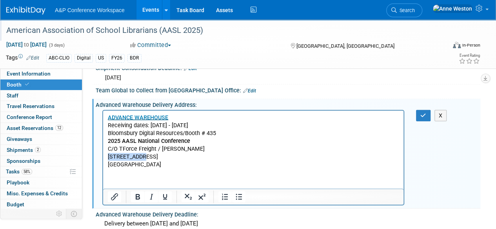
click at [107, 154] on body "ADVANCE WAREHOUSE Receiving dates: Sep 15 - Oct 8 Bloomsbury Digital Resources/…" at bounding box center [253, 141] width 292 height 55
copy p "8500 Hall St"
click at [147, 163] on p "ADVANCE WAREHOUSE Receiving dates: Sep 15 - Oct 8 Bloomsbury Digital Resources/…" at bounding box center [253, 141] width 291 height 55
copy p "63147"
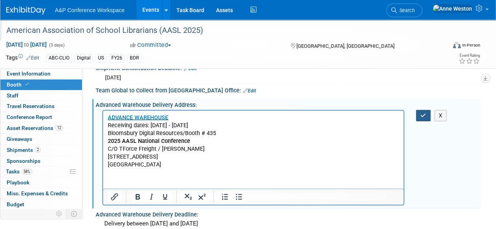
click at [424, 113] on icon "button" at bounding box center [423, 115] width 6 height 5
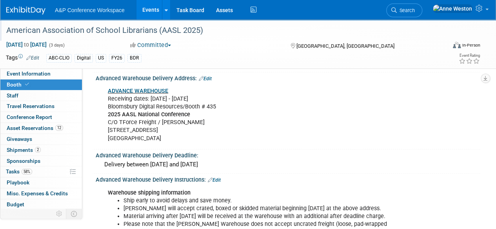
scroll to position [980, 0]
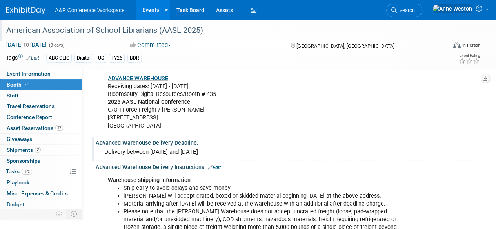
click at [219, 149] on div "Delivery between Sept 15th and October 8th" at bounding box center [288, 152] width 373 height 12
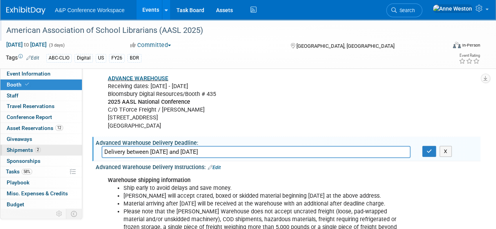
drag, startPoint x: 225, startPoint y: 148, endPoint x: 66, endPoint y: 146, distance: 159.1
click at [425, 149] on button "button" at bounding box center [429, 151] width 14 height 11
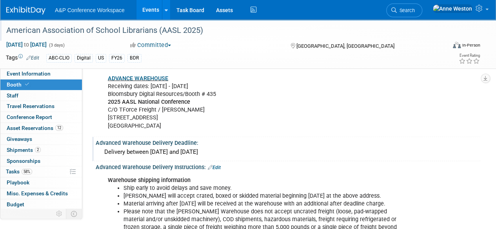
click at [173, 127] on div "ADVANCE WAREHOUSE Receiving dates: Sep 15 - Oct 8 Bloomsbury Digital Resources/…" at bounding box center [253, 102] width 302 height 63
drag, startPoint x: 160, startPoint y: 123, endPoint x: 90, endPoint y: 82, distance: 81.1
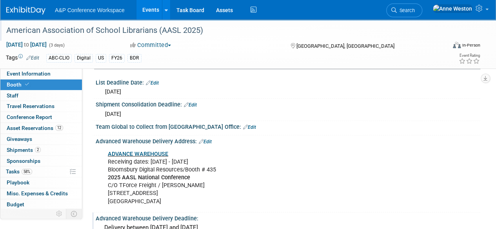
scroll to position [901, 0]
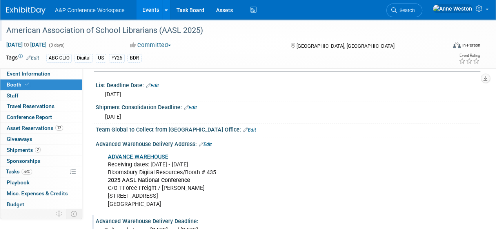
click at [136, 172] on div "ADVANCE WAREHOUSE Receiving dates: Sep 15 - Oct 8 Bloomsbury Digital Resources/…" at bounding box center [253, 180] width 302 height 63
drag, startPoint x: 100, startPoint y: 141, endPoint x: 182, endPoint y: 202, distance: 102.4
click at [182, 202] on div "Advanced Warehouse Delivery Address: Edit ADVANCE WAREHOUSE Receiving dates: Se…" at bounding box center [286, 176] width 388 height 77
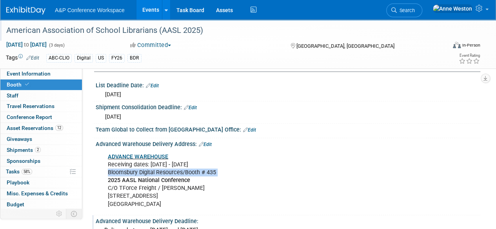
copy div "dvanced Warehouse Delivery Address: Edit ADVANCE WAREHOUSE Receiving dates: Sep…"
click at [254, 140] on div "Advanced Warehouse Delivery Address: Edit" at bounding box center [288, 143] width 384 height 10
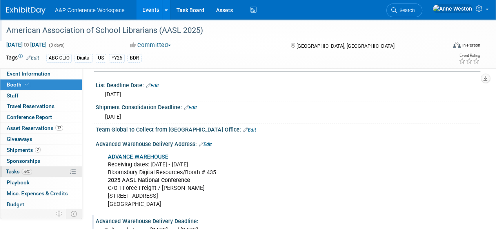
click at [43, 167] on link "58% Tasks 58%" at bounding box center [41, 172] width 82 height 11
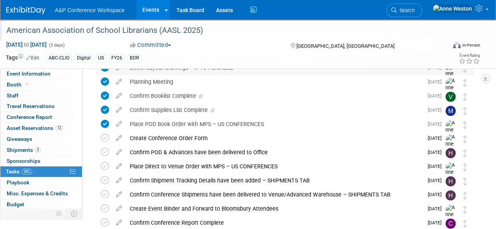
scroll to position [235, 0]
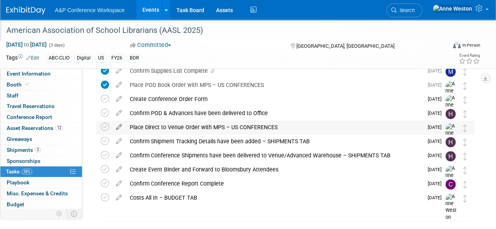
click at [120, 125] on icon at bounding box center [119, 126] width 14 height 10
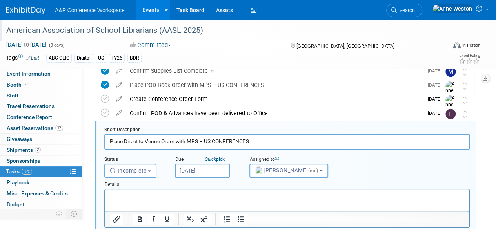
scroll to position [241, 0]
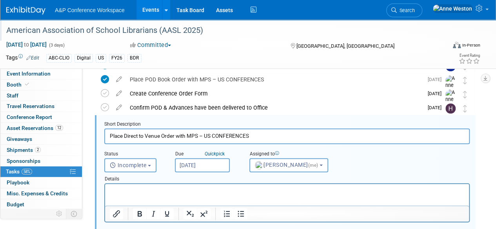
click at [132, 191] on p "Rich Text Area. Press ALT-0 for help." at bounding box center [287, 190] width 355 height 7
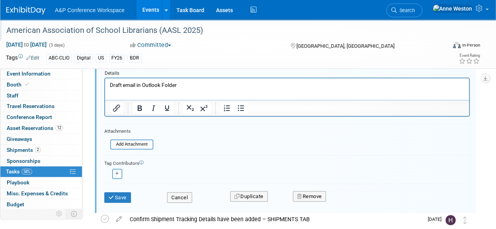
scroll to position [397, 0]
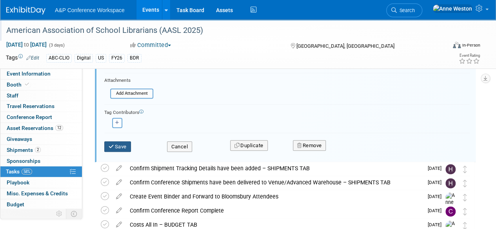
click at [116, 143] on button "Save" at bounding box center [117, 146] width 27 height 11
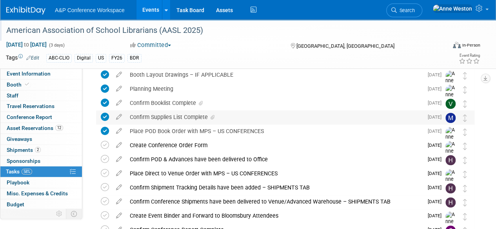
scroll to position [196, 0]
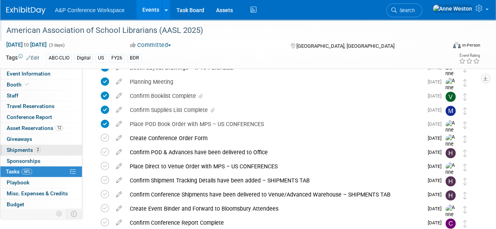
click at [24, 149] on span "Shipments 2" at bounding box center [24, 150] width 34 height 6
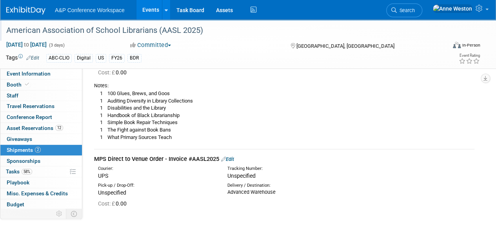
scroll to position [118, 0]
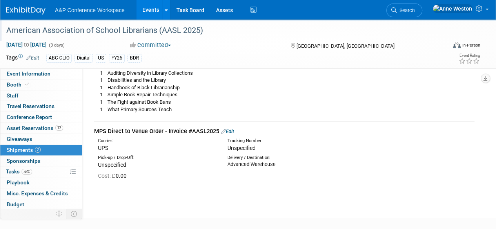
click at [229, 132] on link "Edit" at bounding box center [227, 132] width 13 height 6
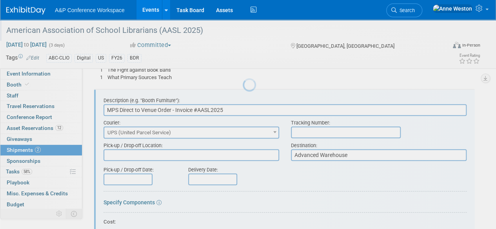
scroll to position [0, 0]
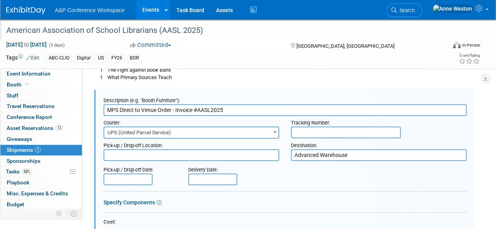
click at [110, 180] on input "text" at bounding box center [127, 180] width 49 height 12
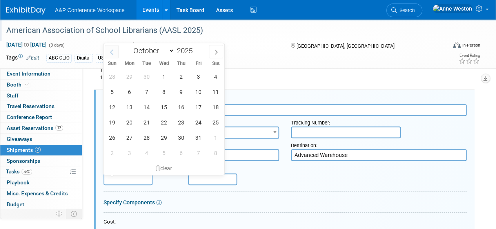
click at [113, 53] on icon at bounding box center [111, 51] width 5 height 5
select select "8"
click at [130, 89] on span "8" at bounding box center [129, 91] width 15 height 15
type input "Sep 8, 2025"
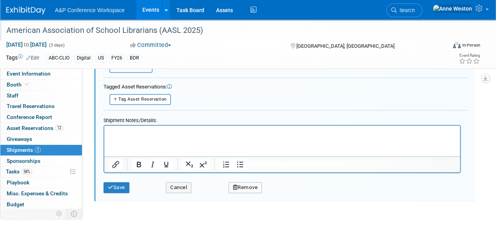
scroll to position [385, 0]
click at [115, 185] on button "Save" at bounding box center [116, 187] width 26 height 11
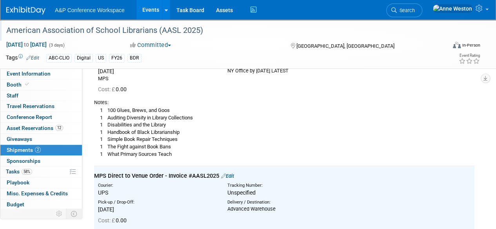
scroll to position [32, 0]
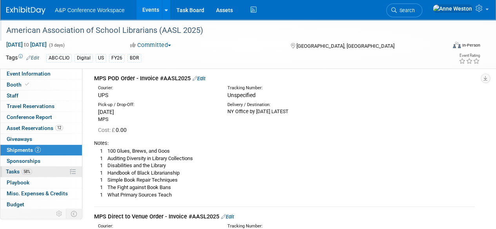
click at [39, 172] on link "58% Tasks 58%" at bounding box center [41, 172] width 82 height 11
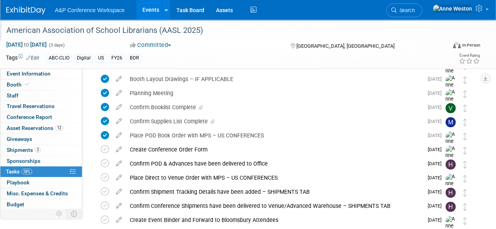
scroll to position [196, 0]
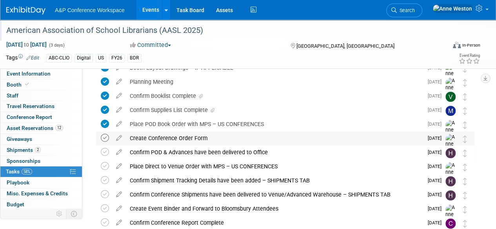
click at [103, 134] on icon at bounding box center [105, 138] width 8 height 8
click at [119, 136] on icon at bounding box center [119, 137] width 14 height 10
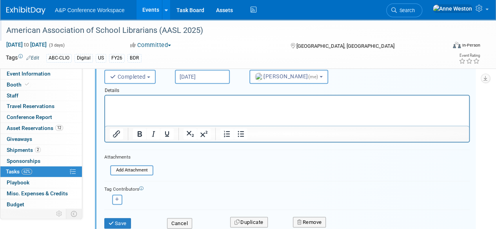
scroll to position [330, 0]
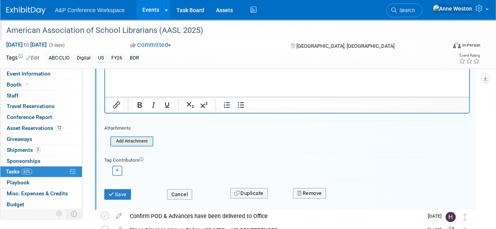
click at [124, 141] on input "file" at bounding box center [113, 141] width 80 height 9
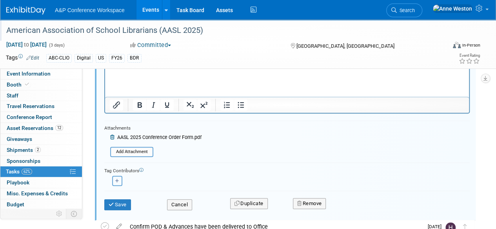
click at [118, 179] on icon "button" at bounding box center [117, 181] width 4 height 4
select select
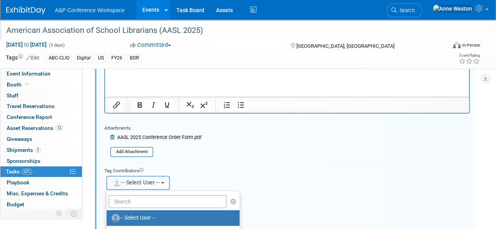
scroll to position [369, 0]
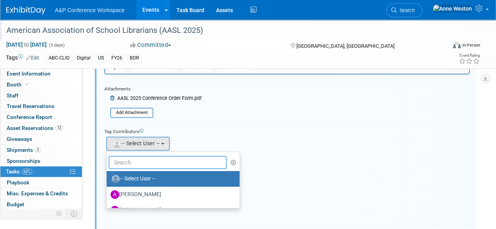
click at [132, 162] on input "text" at bounding box center [168, 162] width 118 height 13
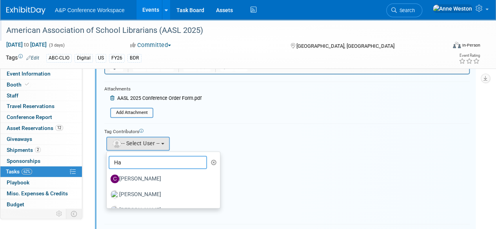
type input "H"
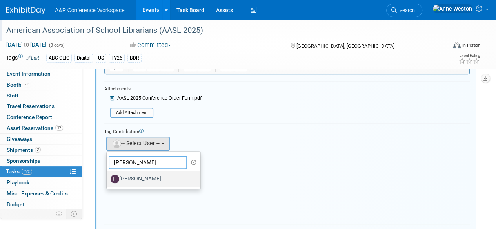
type input "Hanna"
click at [159, 177] on label "[PERSON_NAME]" at bounding box center [152, 179] width 82 height 13
click at [108, 177] on input "[PERSON_NAME]" at bounding box center [105, 178] width 5 height 5
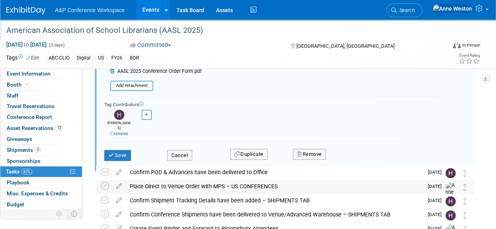
scroll to position [408, 0]
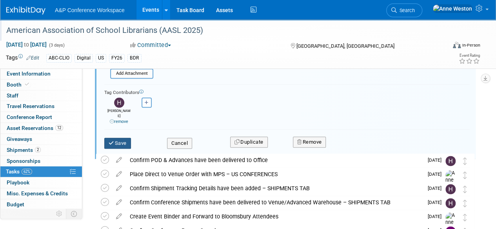
click at [120, 138] on button "Save" at bounding box center [117, 143] width 27 height 11
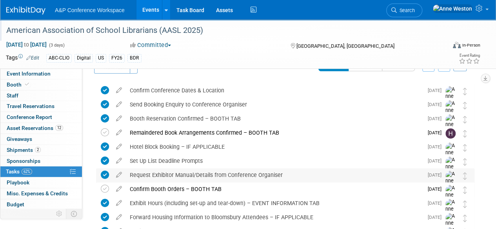
scroll to position [0, 0]
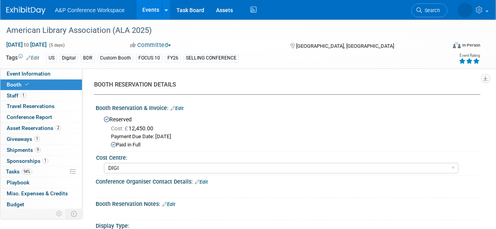
select select "DIGI"
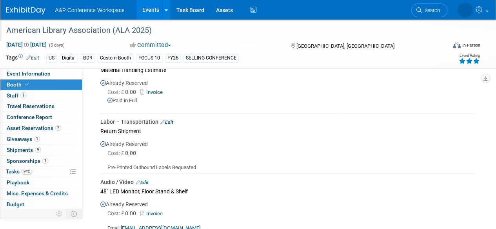
scroll to position [706, 0]
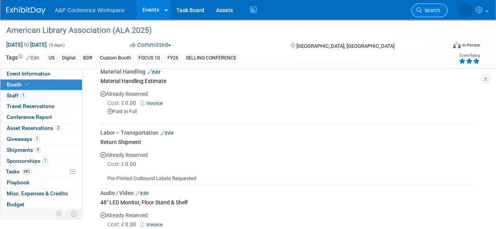
click at [428, 9] on span "Search" at bounding box center [431, 10] width 18 height 6
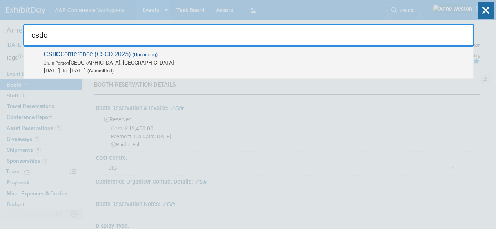
type input "csdc"
click at [101, 65] on span "In-Person [GEOGRAPHIC_DATA], [GEOGRAPHIC_DATA]" at bounding box center [256, 63] width 425 height 8
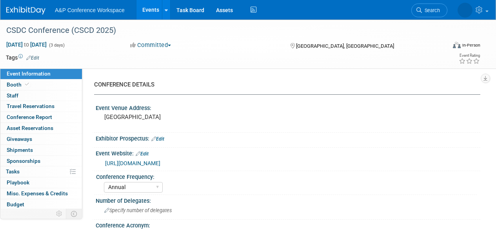
select select "Annual"
select select "Level 2"
select select "In-Person Booth"
select select "Schools"
select select "Bloomsbury Digital Resources"
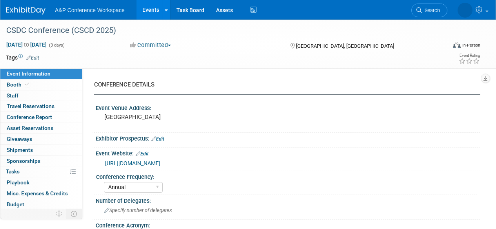
select select "[PERSON_NAME]"
select select "BDR Product Awareness and Trial Generation​"
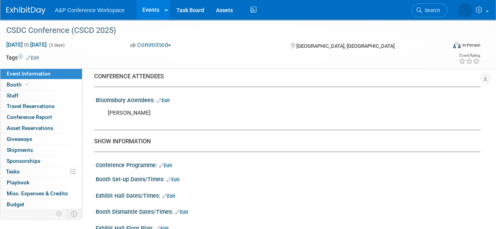
scroll to position [510, 0]
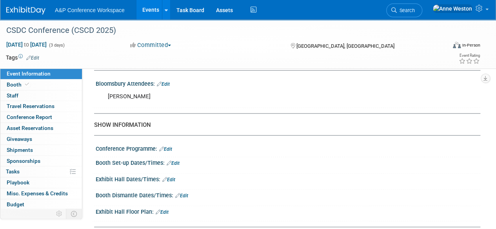
click at [163, 210] on link "Edit" at bounding box center [162, 212] width 13 height 5
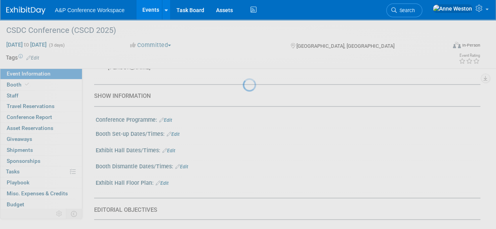
scroll to position [557, 0]
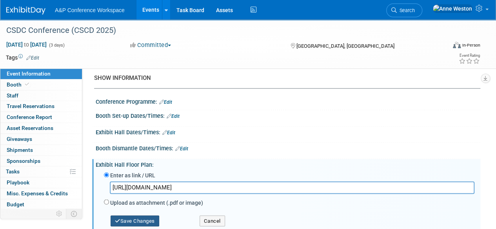
type input "[URL][DOMAIN_NAME]"
click at [127, 219] on button "Save Changes" at bounding box center [135, 221] width 49 height 11
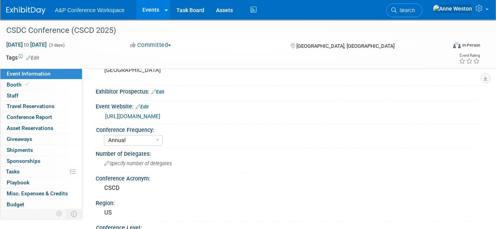
scroll to position [0, 0]
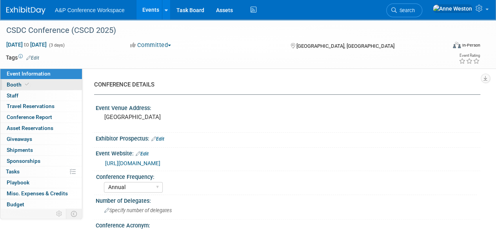
click at [29, 84] on span at bounding box center [27, 85] width 7 height 6
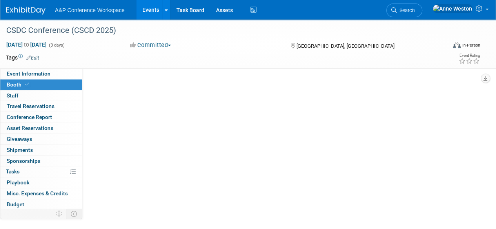
select select "CLDC - Digital/BDR"
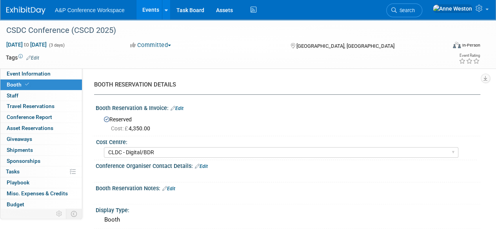
click at [38, 55] on link "Edit" at bounding box center [32, 57] width 13 height 5
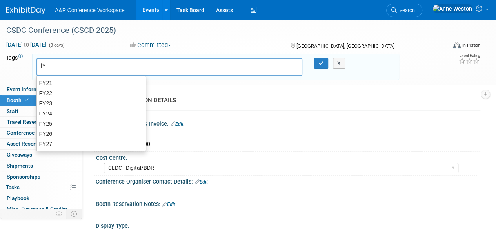
type input "f"
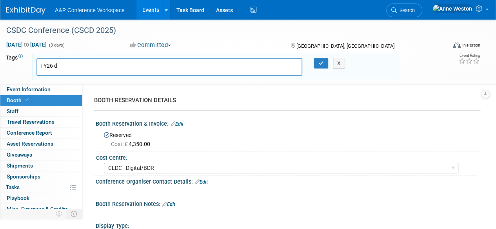
type input "FY26"
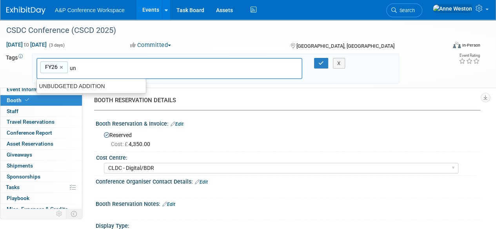
type input "u"
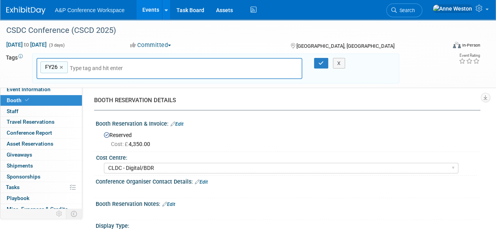
type input "UNB"
click at [120, 69] on input "text" at bounding box center [125, 68] width 110 height 8
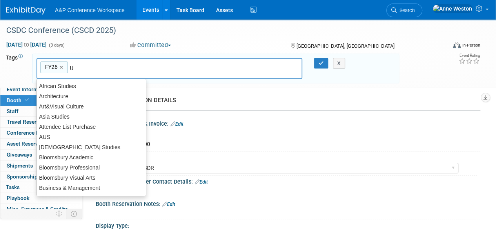
type input "UN"
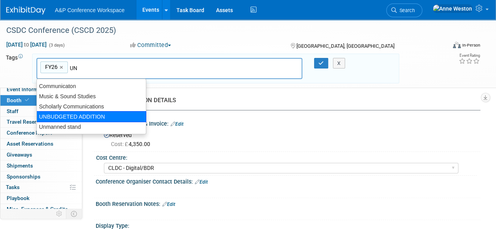
click at [105, 114] on div "UNBUDGETED ADDITION" at bounding box center [91, 116] width 110 height 11
type input "FY26, UNBUDGETED ADDITION"
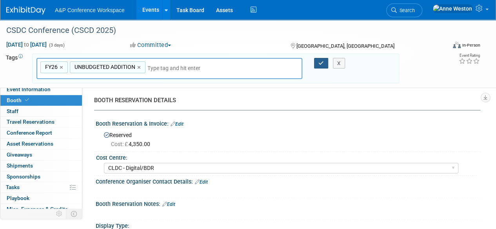
click at [322, 63] on icon "button" at bounding box center [320, 63] width 5 height 5
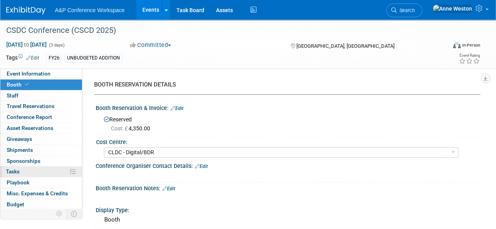
click at [47, 169] on link "0% Tasks 0%" at bounding box center [41, 172] width 82 height 11
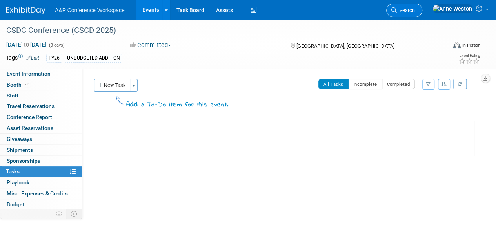
click at [415, 9] on span "Search" at bounding box center [406, 10] width 18 height 6
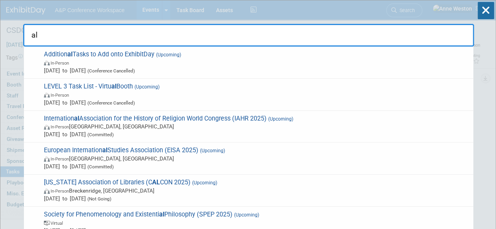
type input "ala"
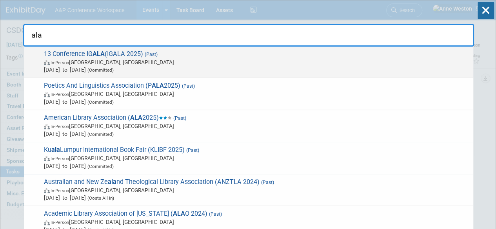
scroll to position [196, 0]
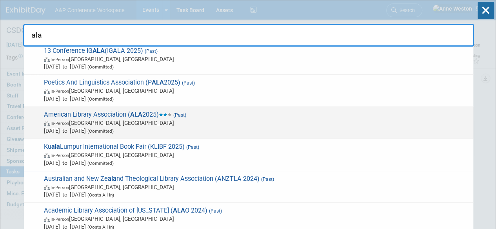
click at [114, 109] on div "American Library Association ( ALA 2025) (Past) In-Person Philadelphia, PA Jun …" at bounding box center [248, 123] width 449 height 32
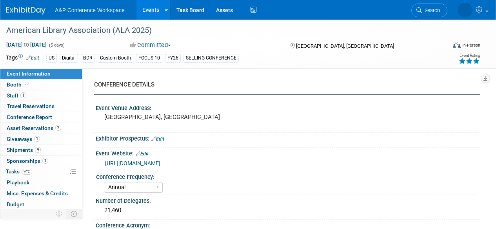
select select "Annual"
select select "Level 1"
select select "In-Person Booth"
select select "Libraries"
select select "Bloomsbury Digital Resources"
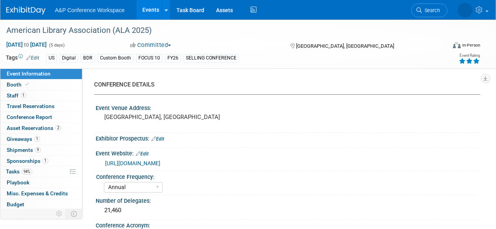
select select "[PERSON_NAME]"
select select "BDR Product Awareness and Trial Generation​"
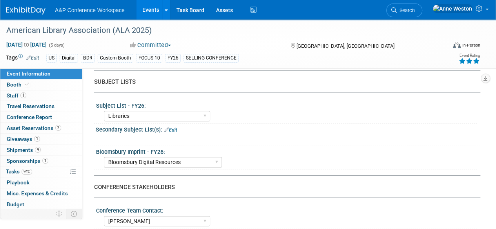
scroll to position [235, 0]
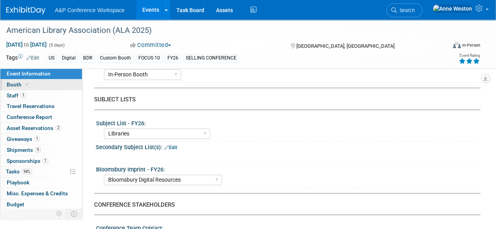
click at [24, 83] on span at bounding box center [27, 85] width 7 height 6
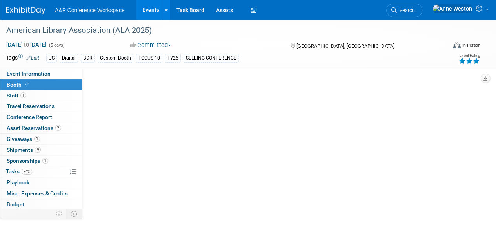
select select "DIGI"
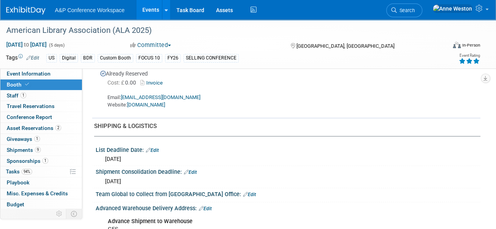
scroll to position [706, 0]
